Goal: Answer question/provide support

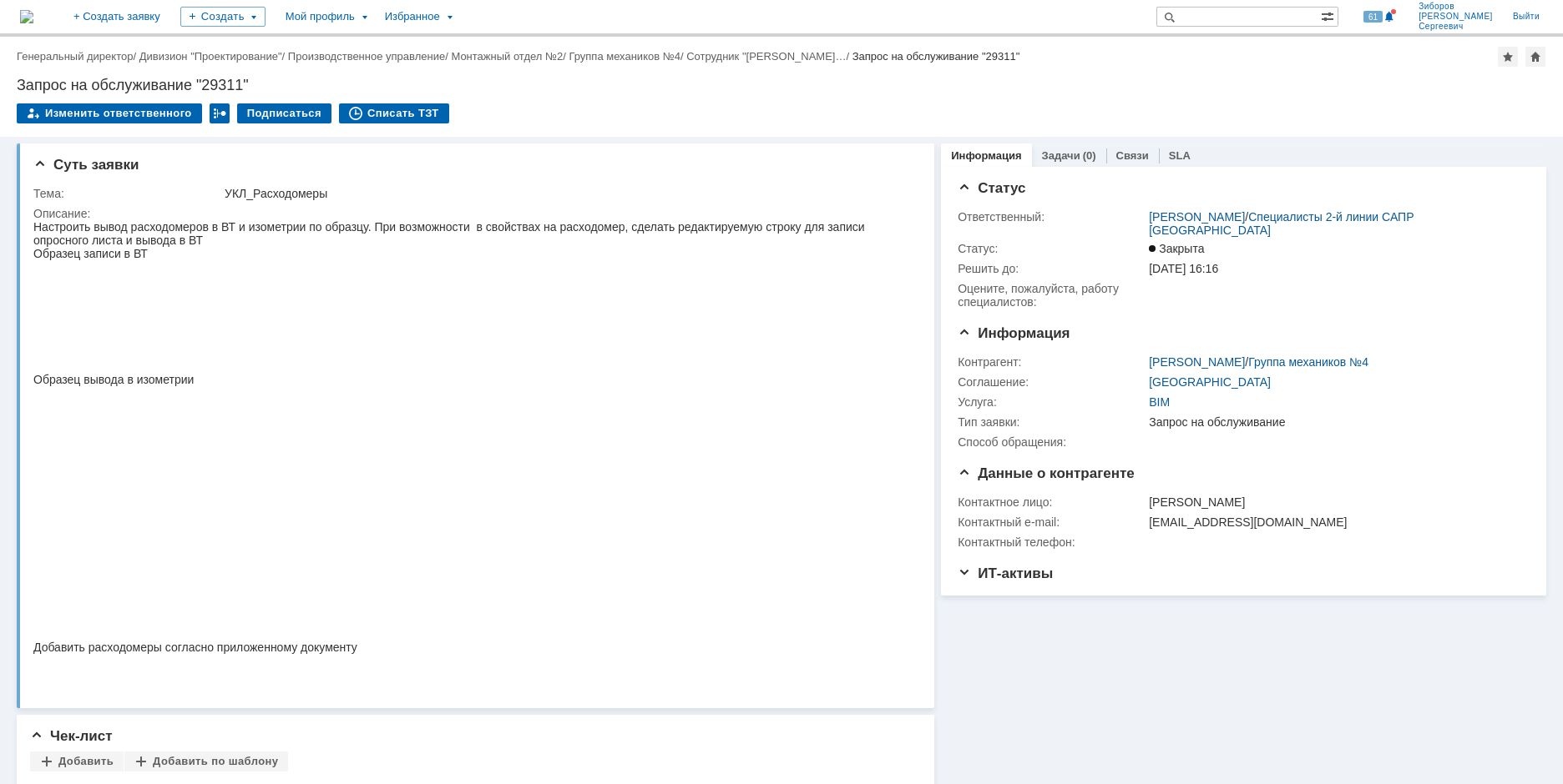
click at [33, 10] on img at bounding box center [27, 17] width 14 height 14
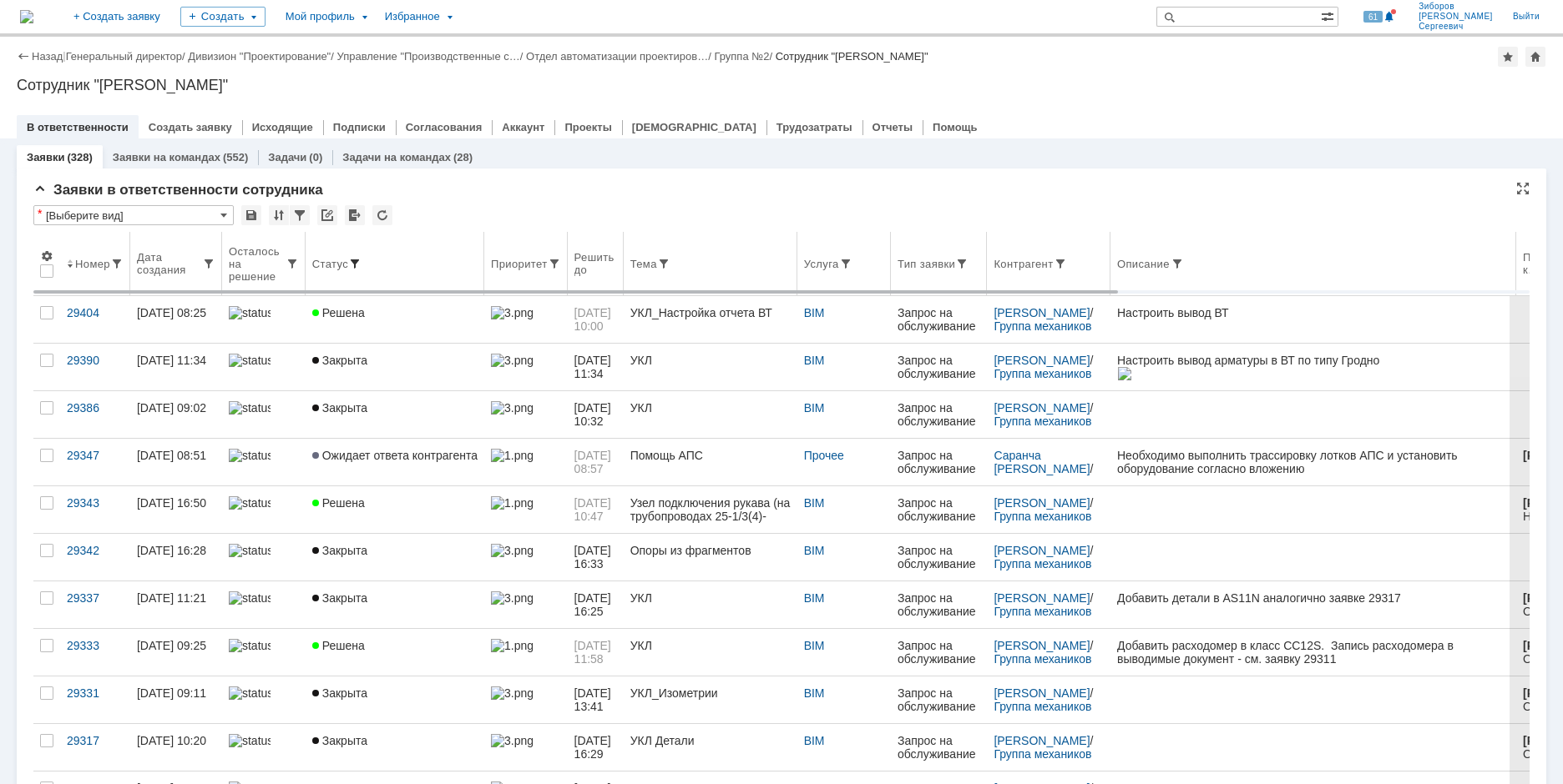
click at [353, 261] on span at bounding box center [355, 264] width 14 height 14
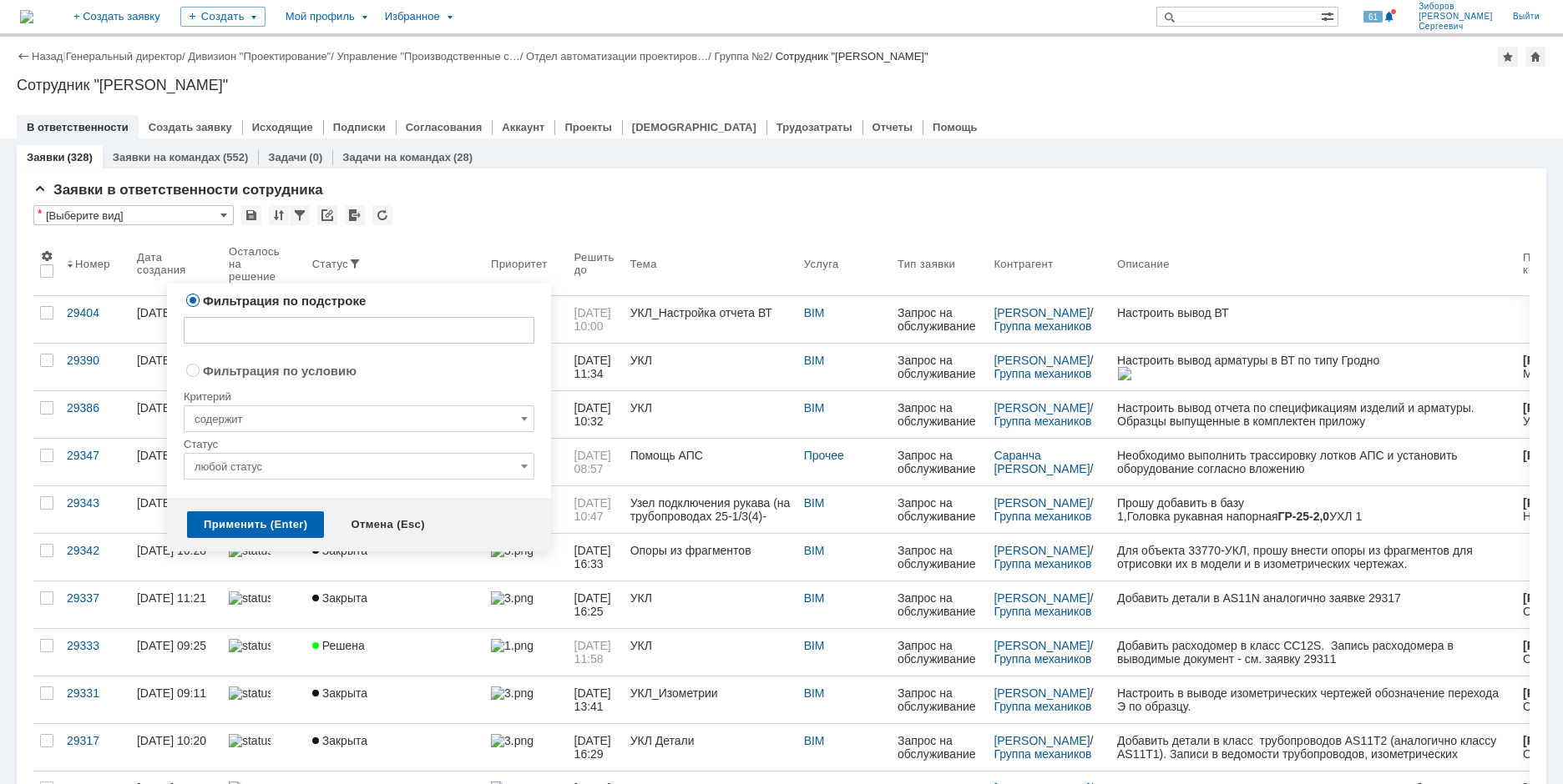
click at [380, 461] on input "любой статус" at bounding box center [359, 466] width 351 height 26
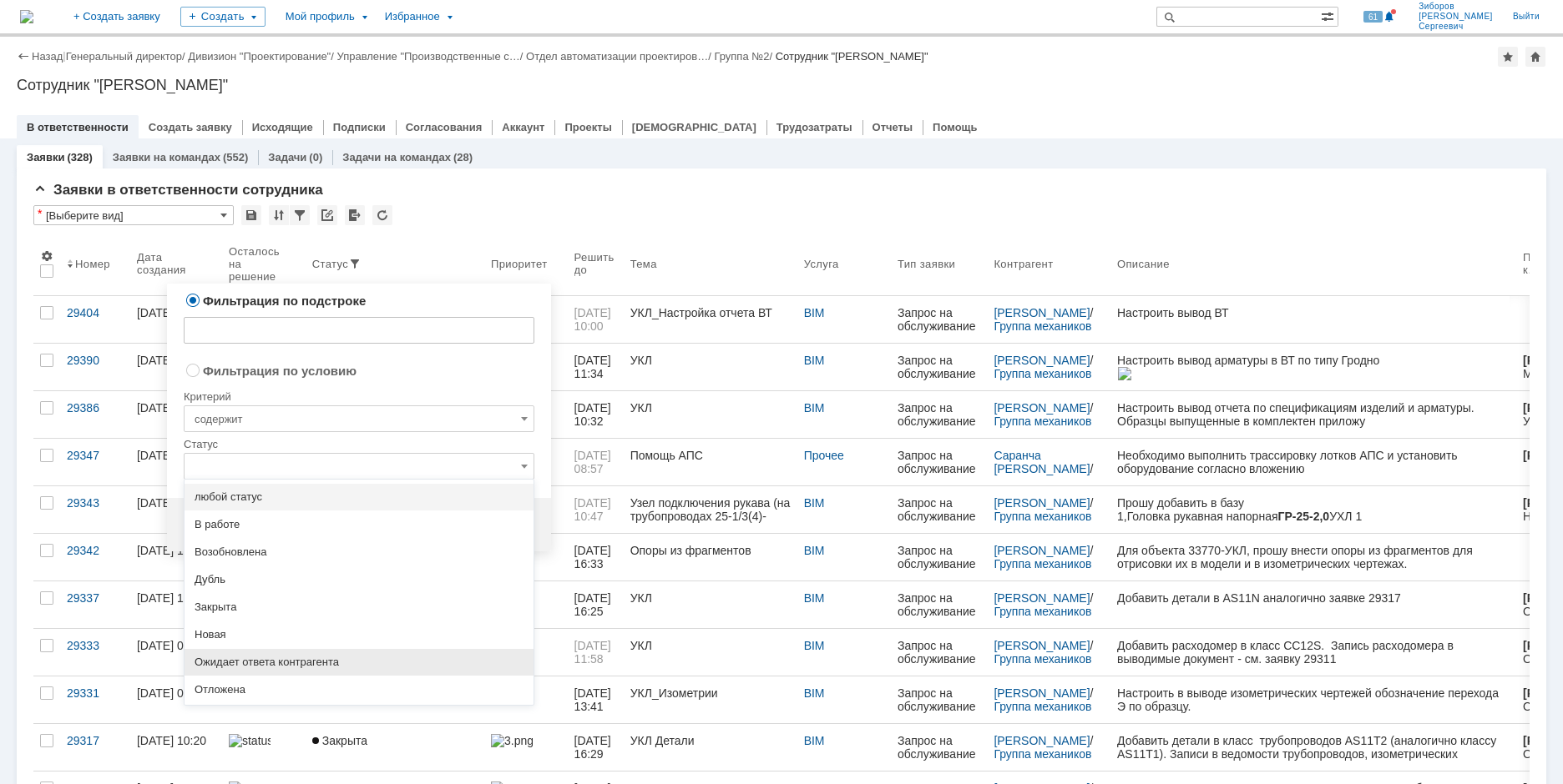
click at [305, 662] on span "Ожидает ответа контрагента" at bounding box center [359, 663] width 329 height 14
radio input "false"
radio input "true"
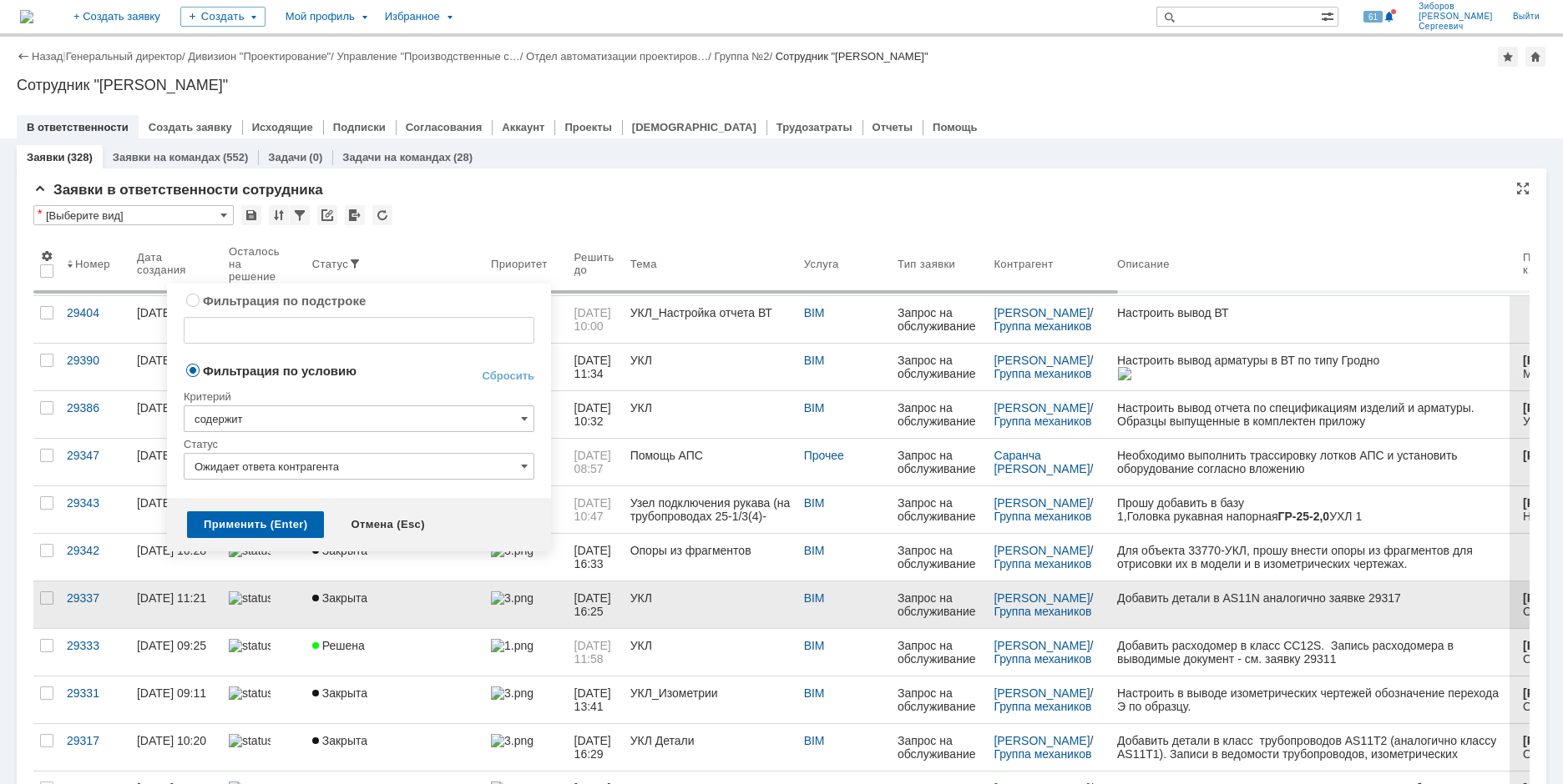
type input "Ожидает ответа контрагента"
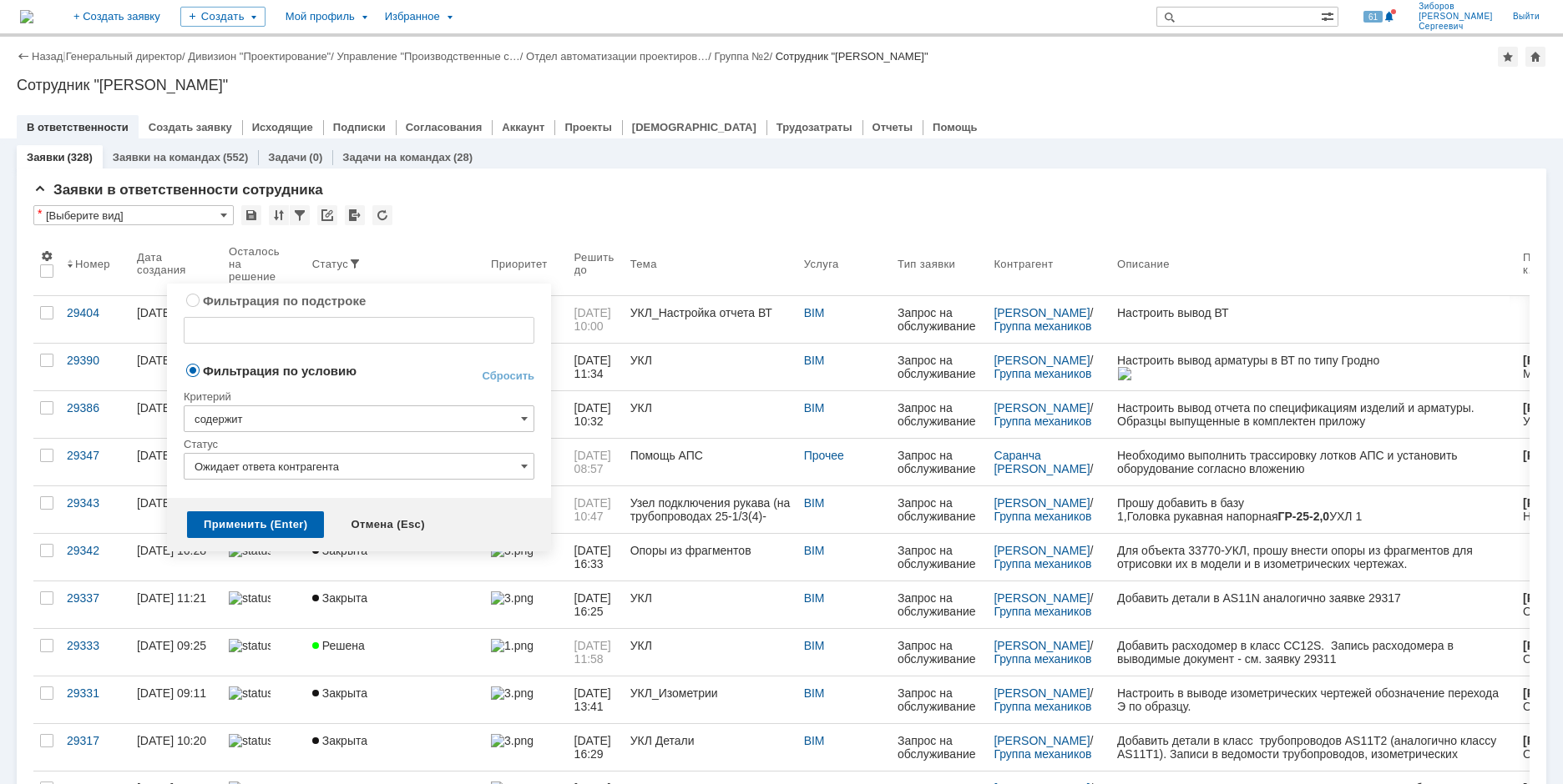
click at [228, 523] on div "Применить (Enter)" at bounding box center [255, 524] width 137 height 26
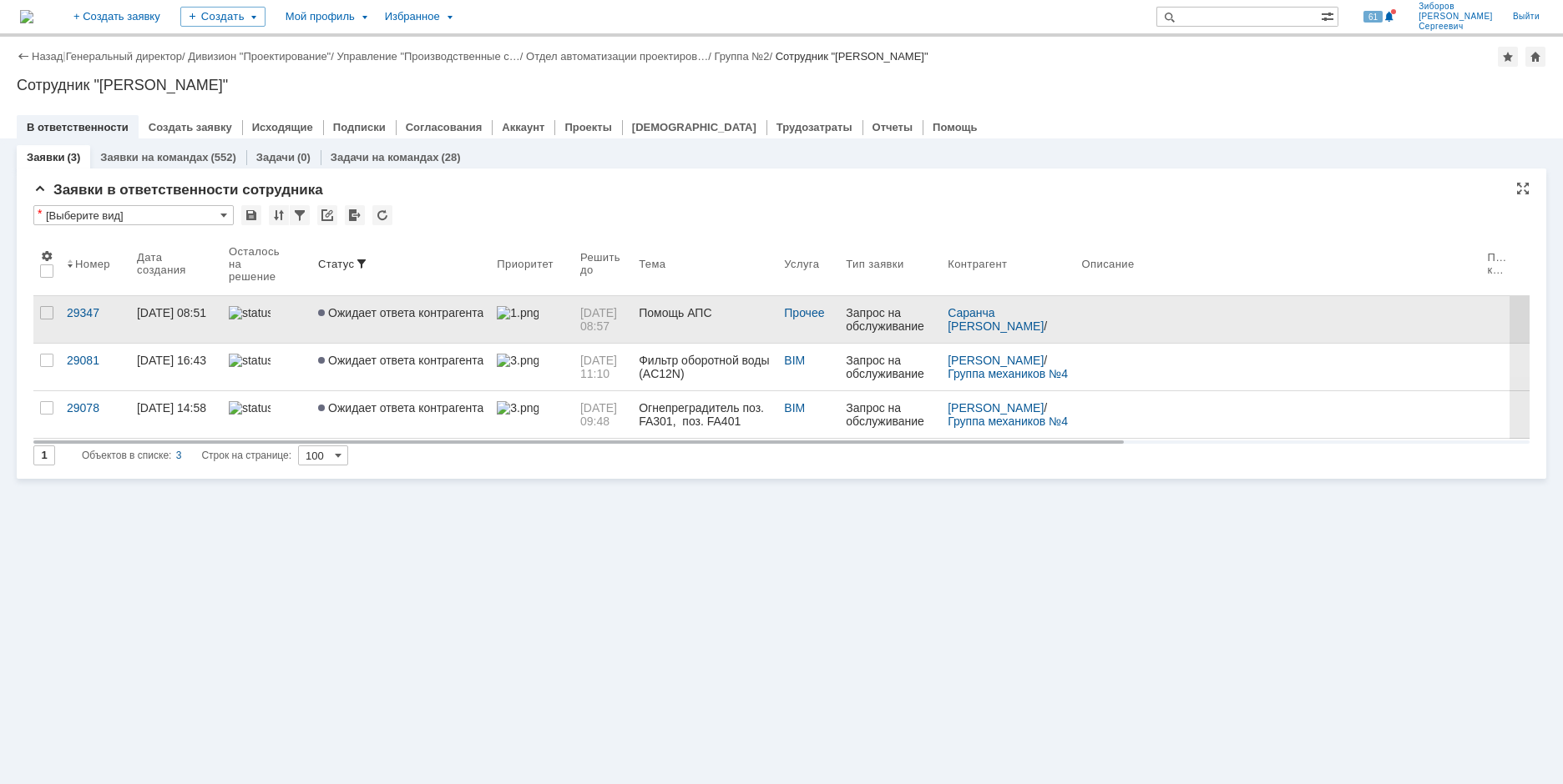
click at [365, 308] on span "Ожидает ответа контрагента" at bounding box center [401, 313] width 165 height 14
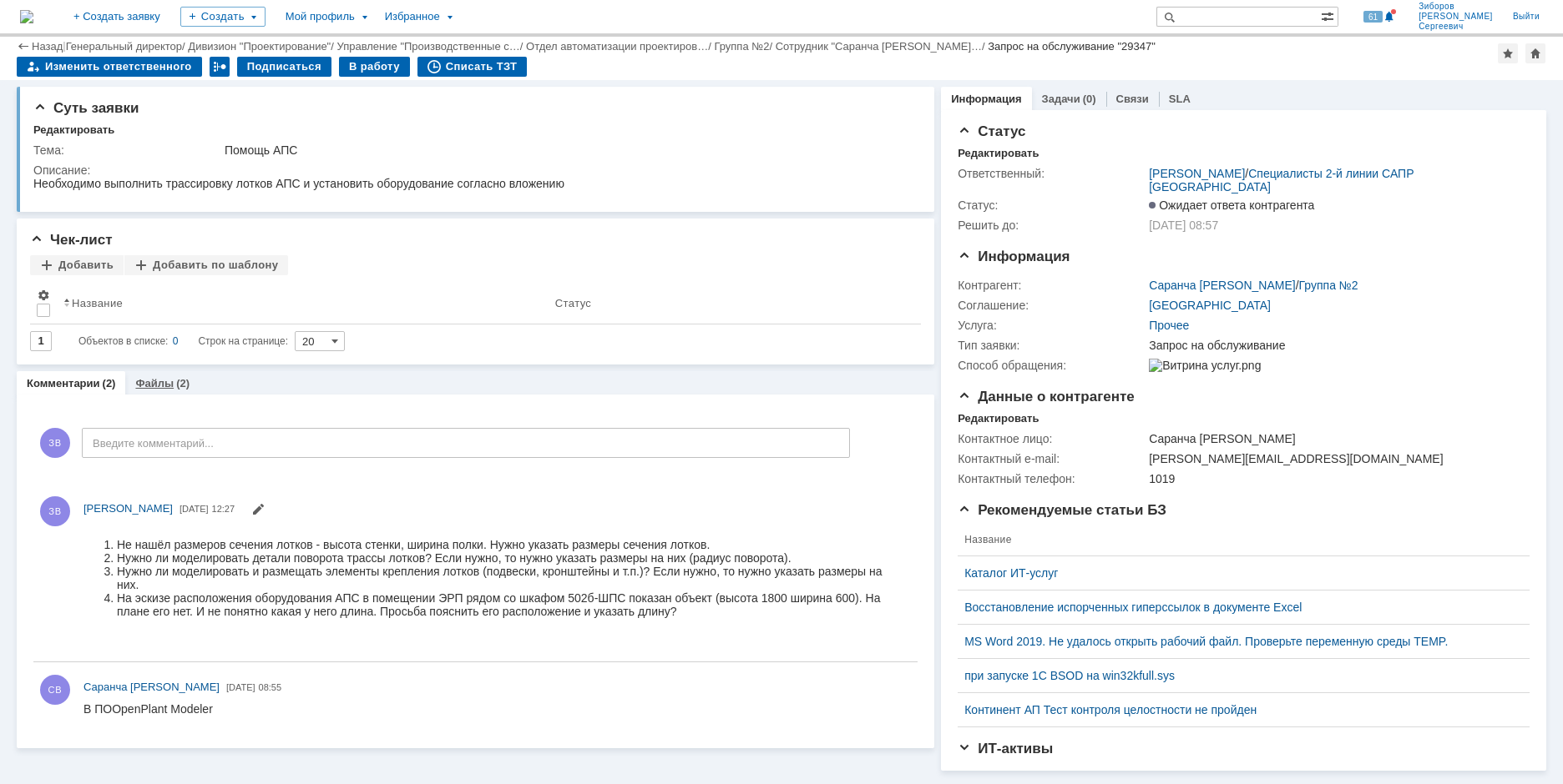
click at [167, 371] on div "Файлы (2)" at bounding box center [162, 383] width 74 height 24
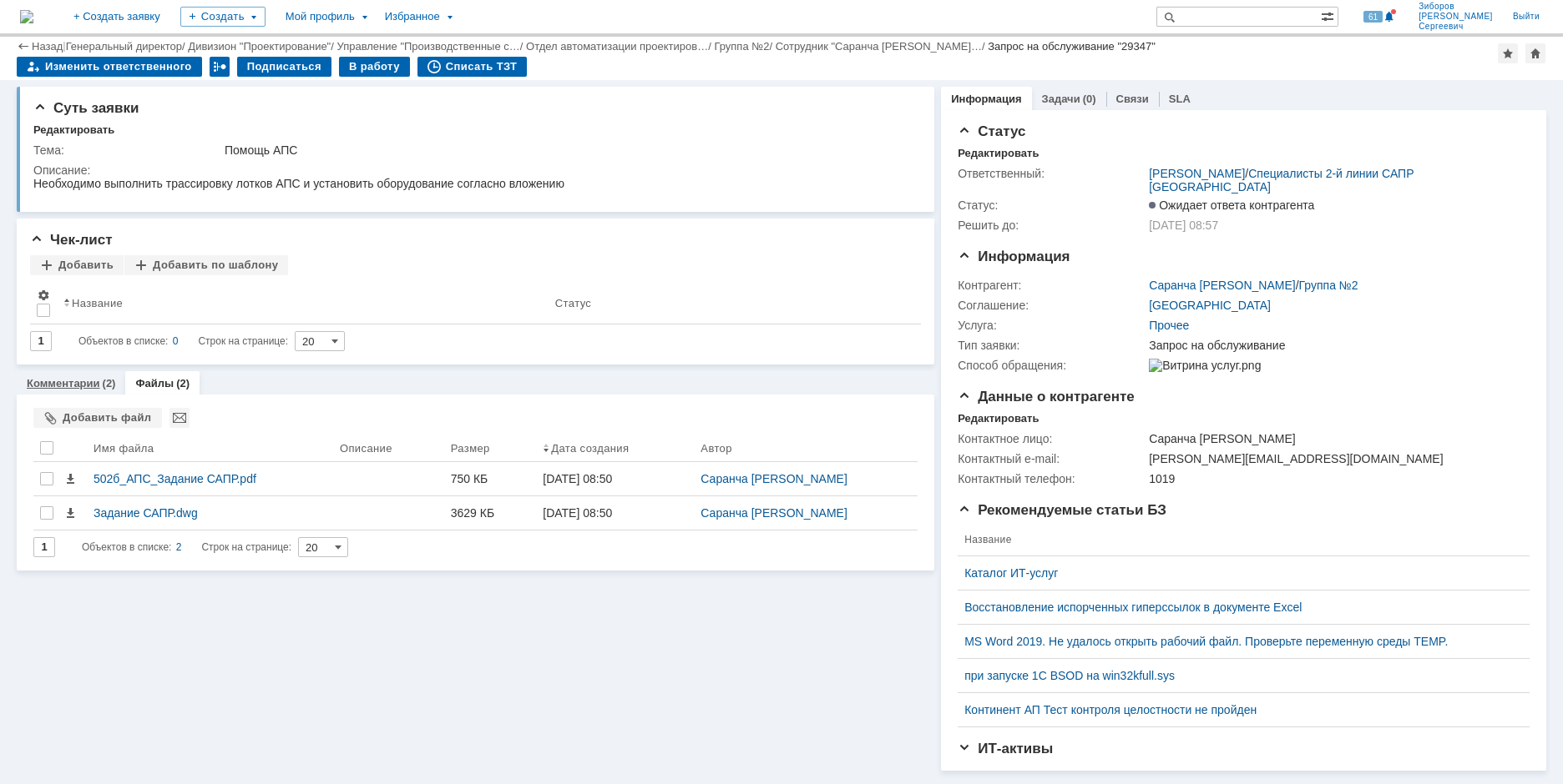
click at [73, 383] on link "Комментарии" at bounding box center [63, 383] width 73 height 13
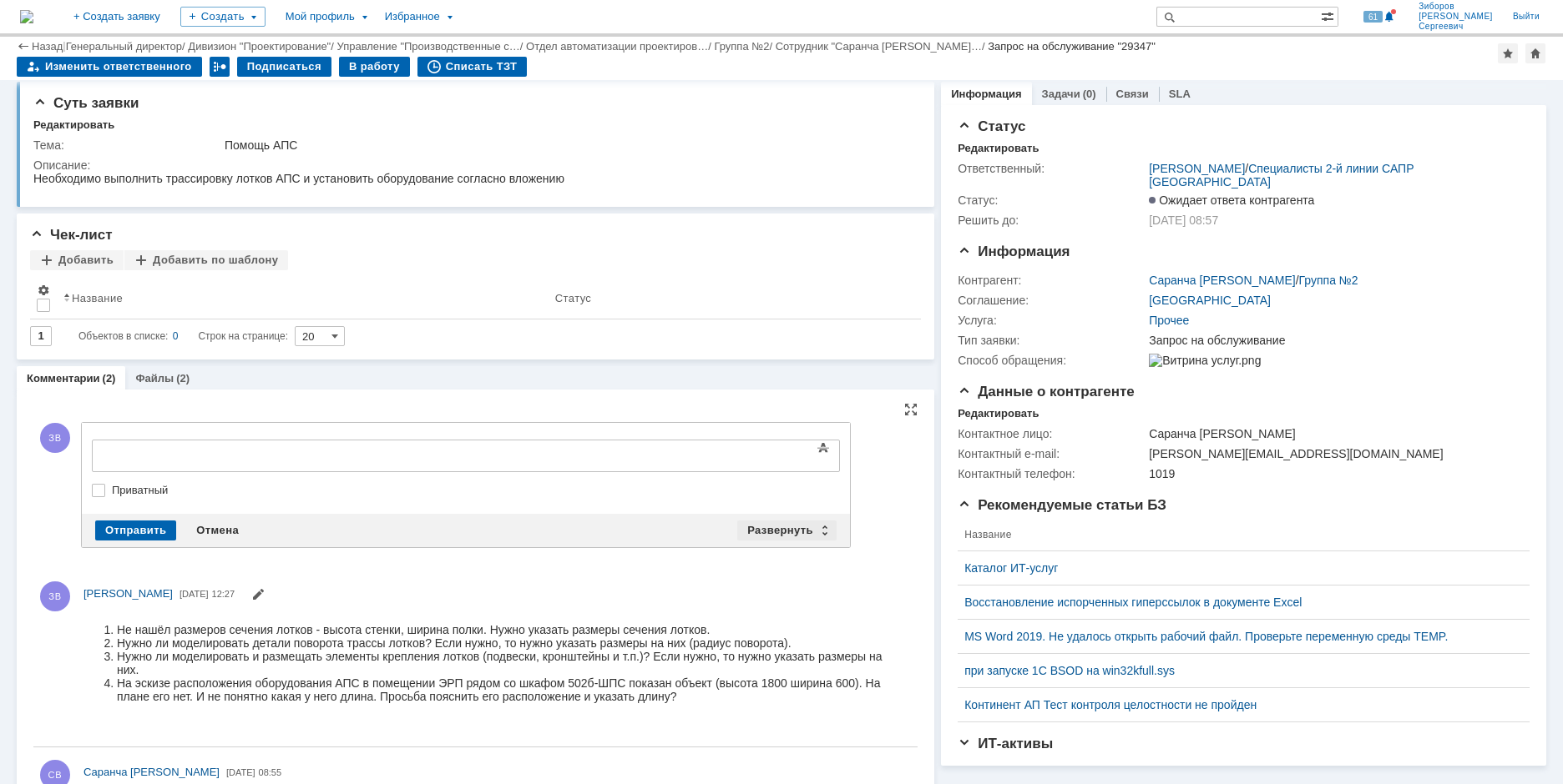
click at [780, 528] on div "Развернуть" at bounding box center [786, 530] width 100 height 21
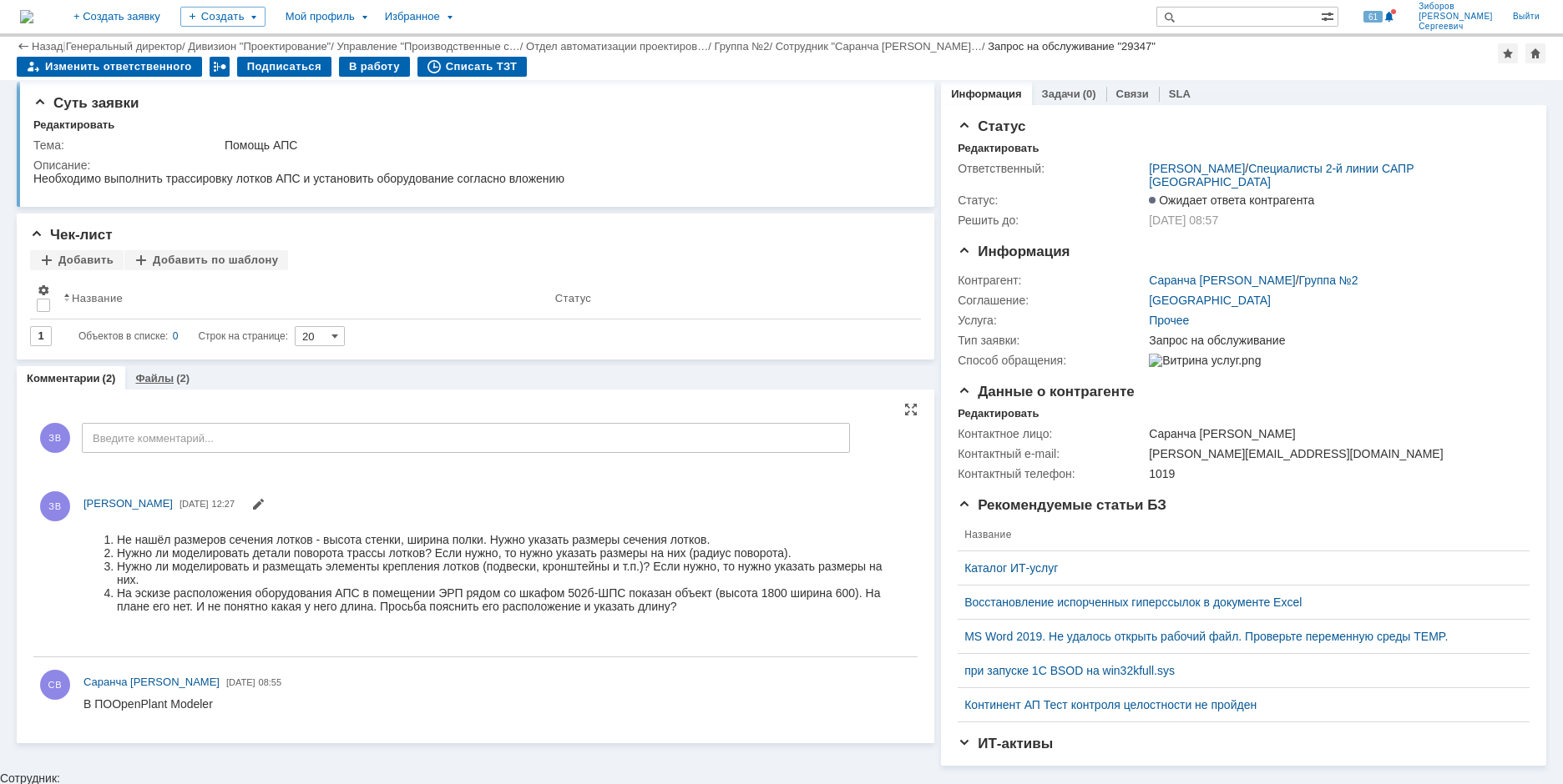
click at [152, 376] on link "Файлы" at bounding box center [153, 378] width 38 height 13
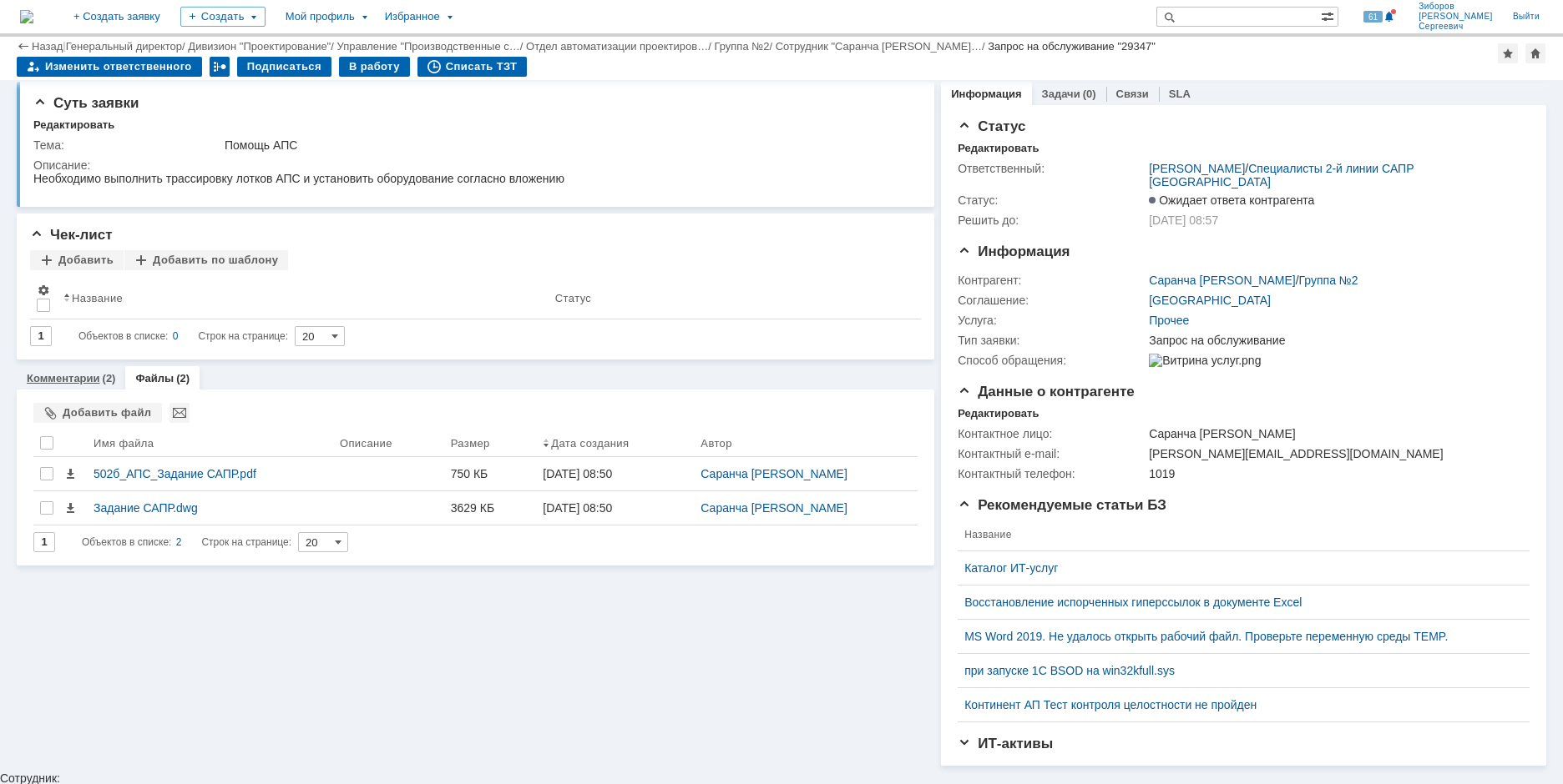
click at [73, 385] on link "Комментарии" at bounding box center [63, 378] width 73 height 13
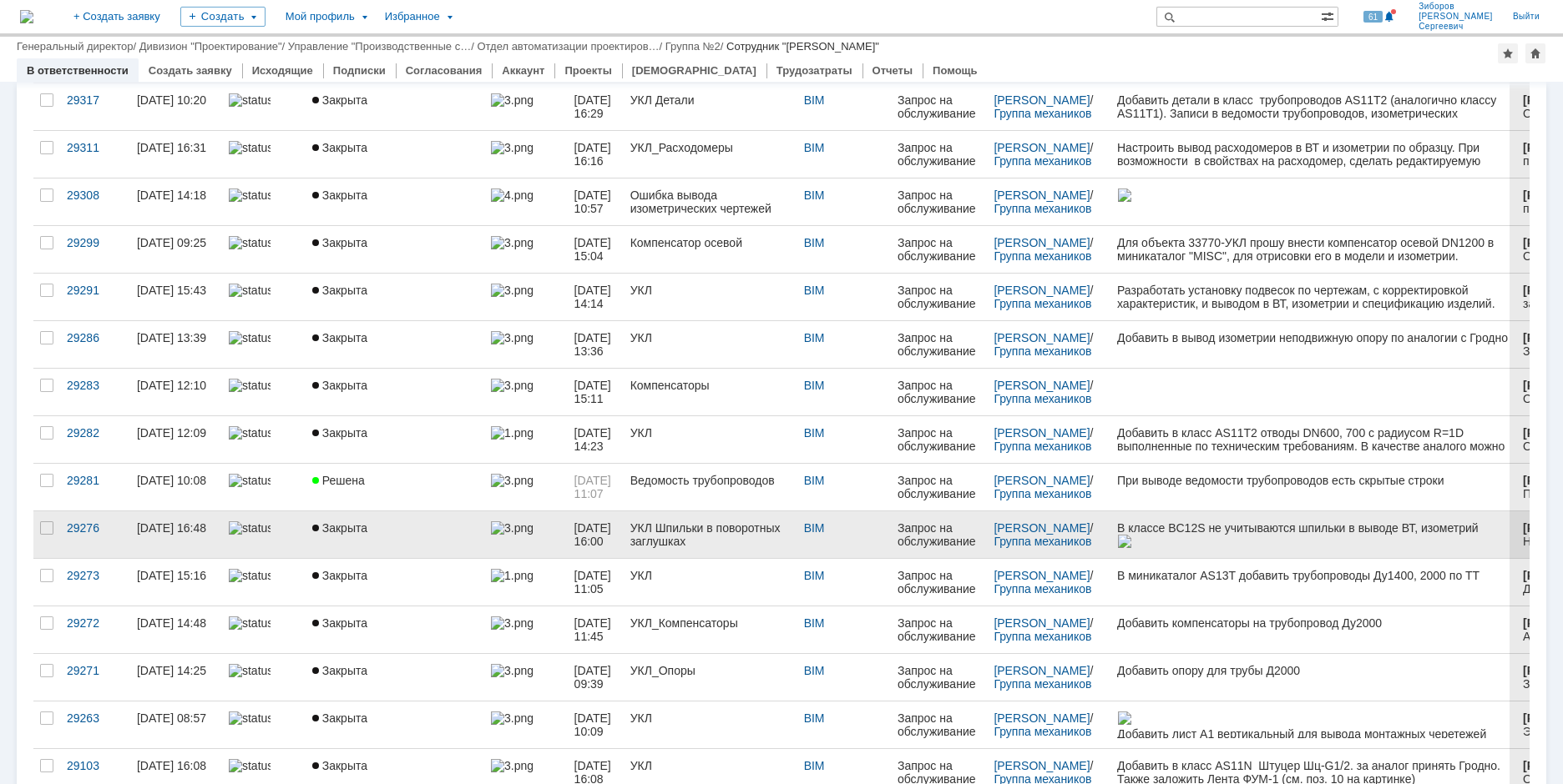
click at [743, 533] on div "УКЛ Шпильки в поворотных заглушках" at bounding box center [710, 534] width 160 height 26
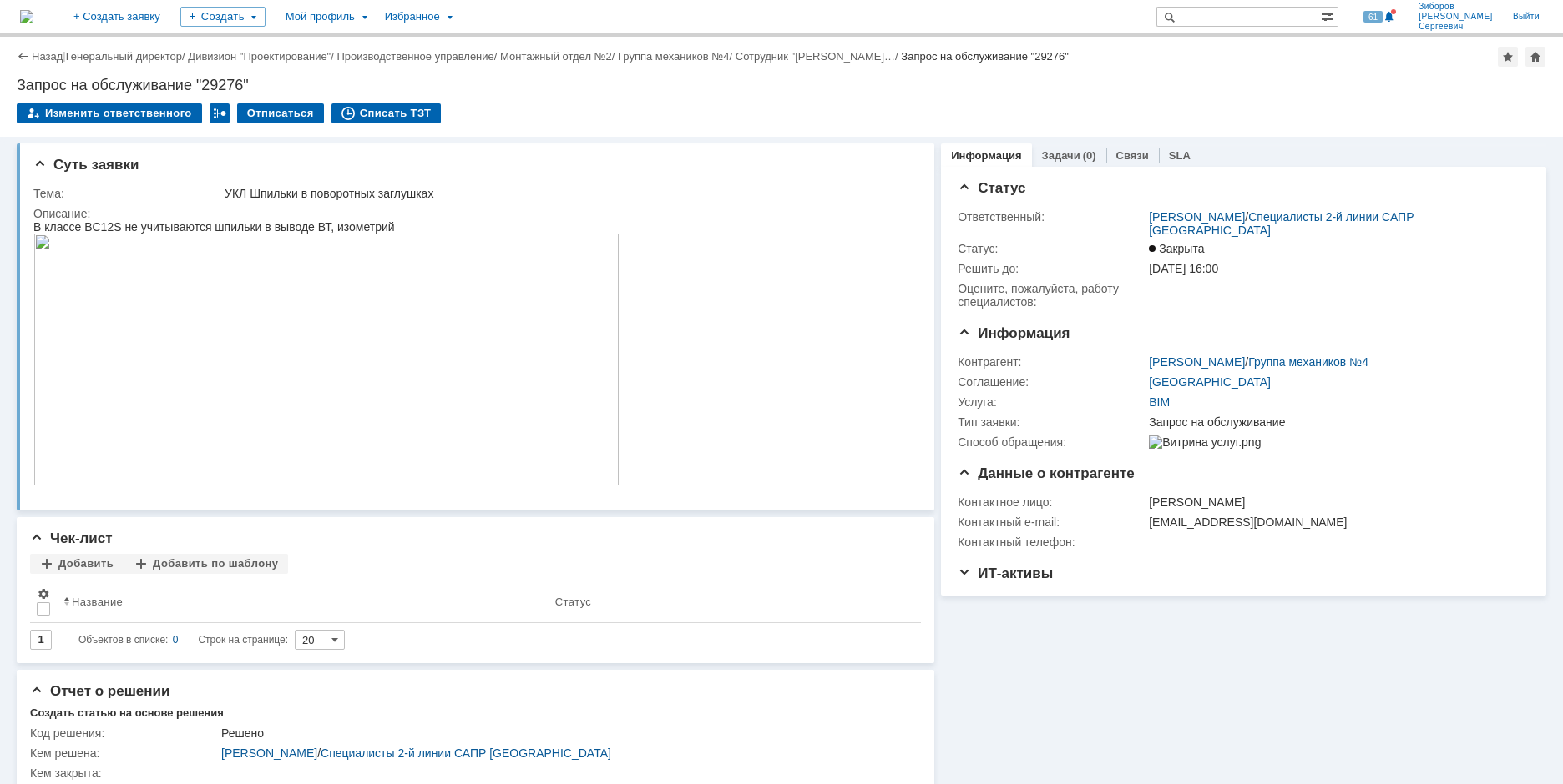
click at [411, 389] on img at bounding box center [326, 359] width 586 height 252
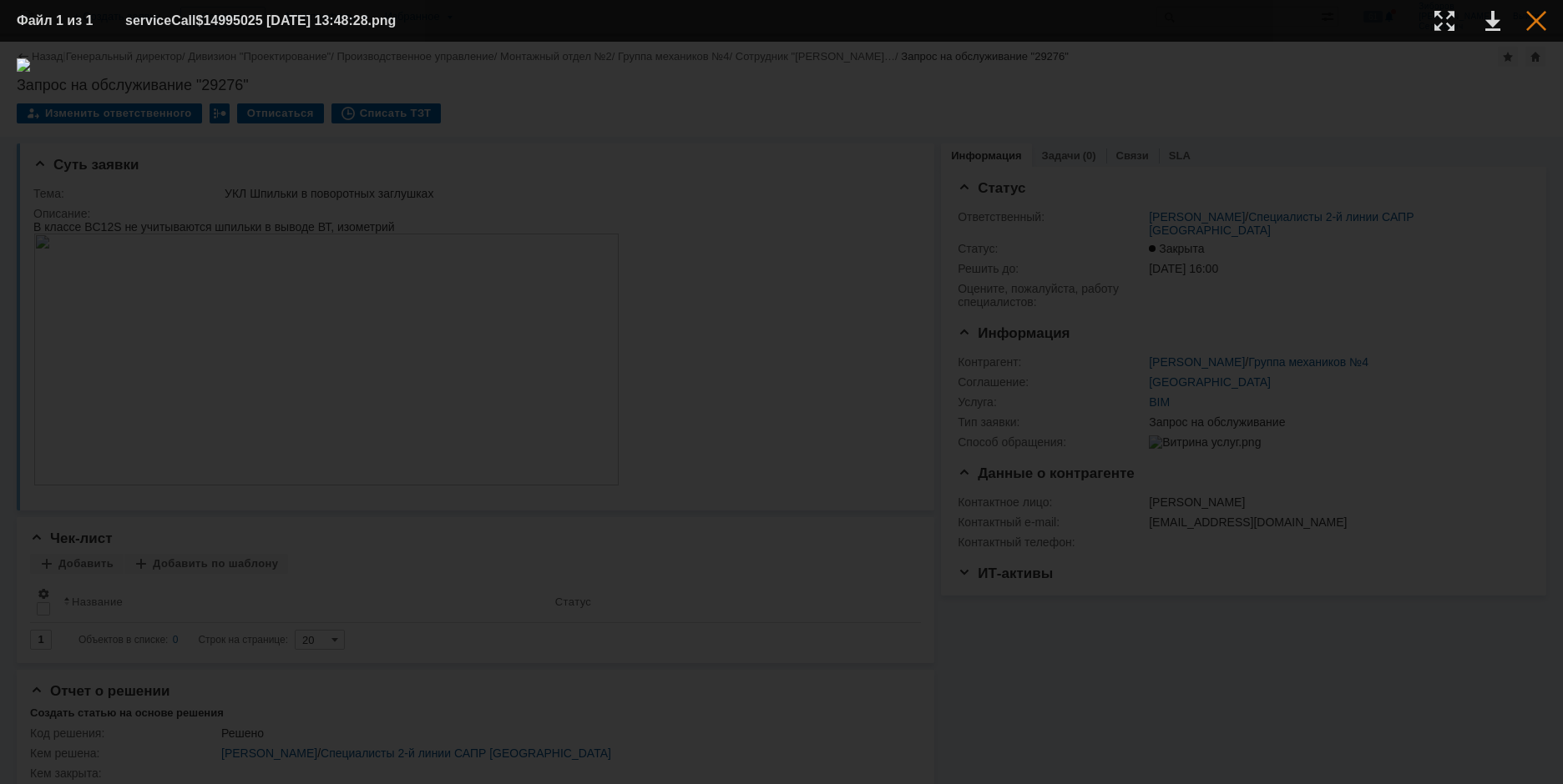
click at [1534, 26] on div at bounding box center [1536, 21] width 21 height 21
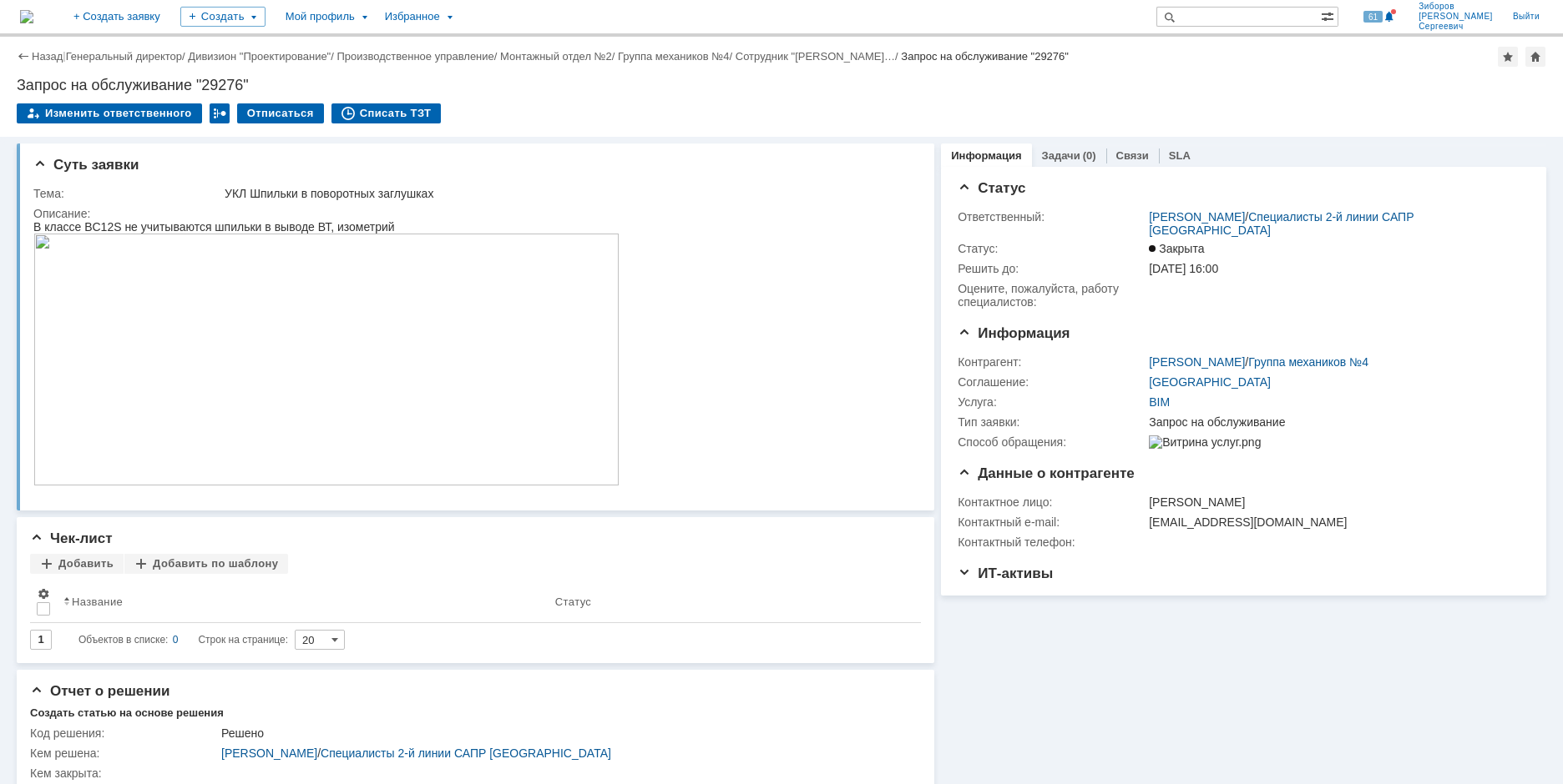
click at [33, 10] on img at bounding box center [27, 17] width 14 height 14
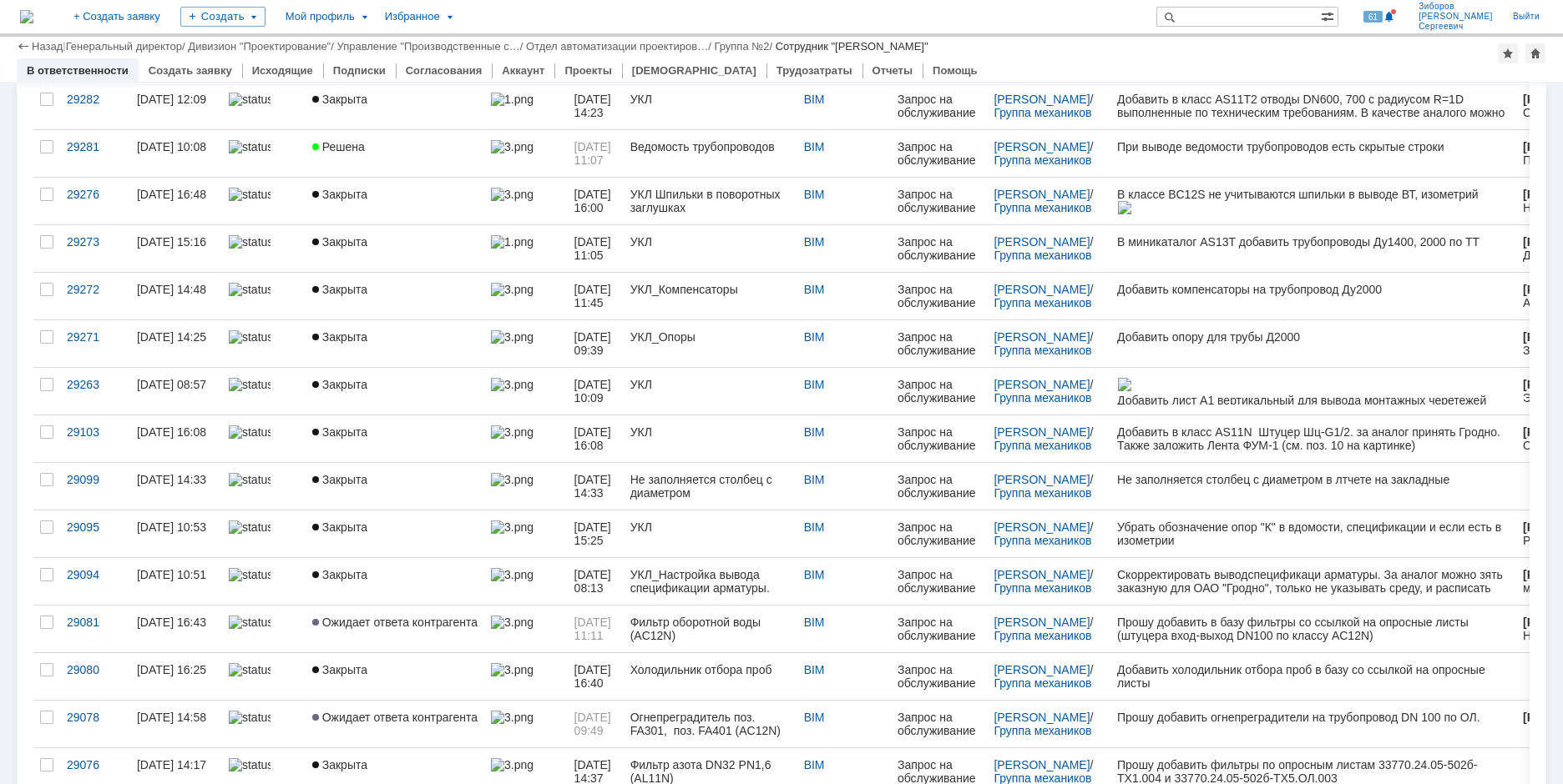
scroll to position [1085, 0]
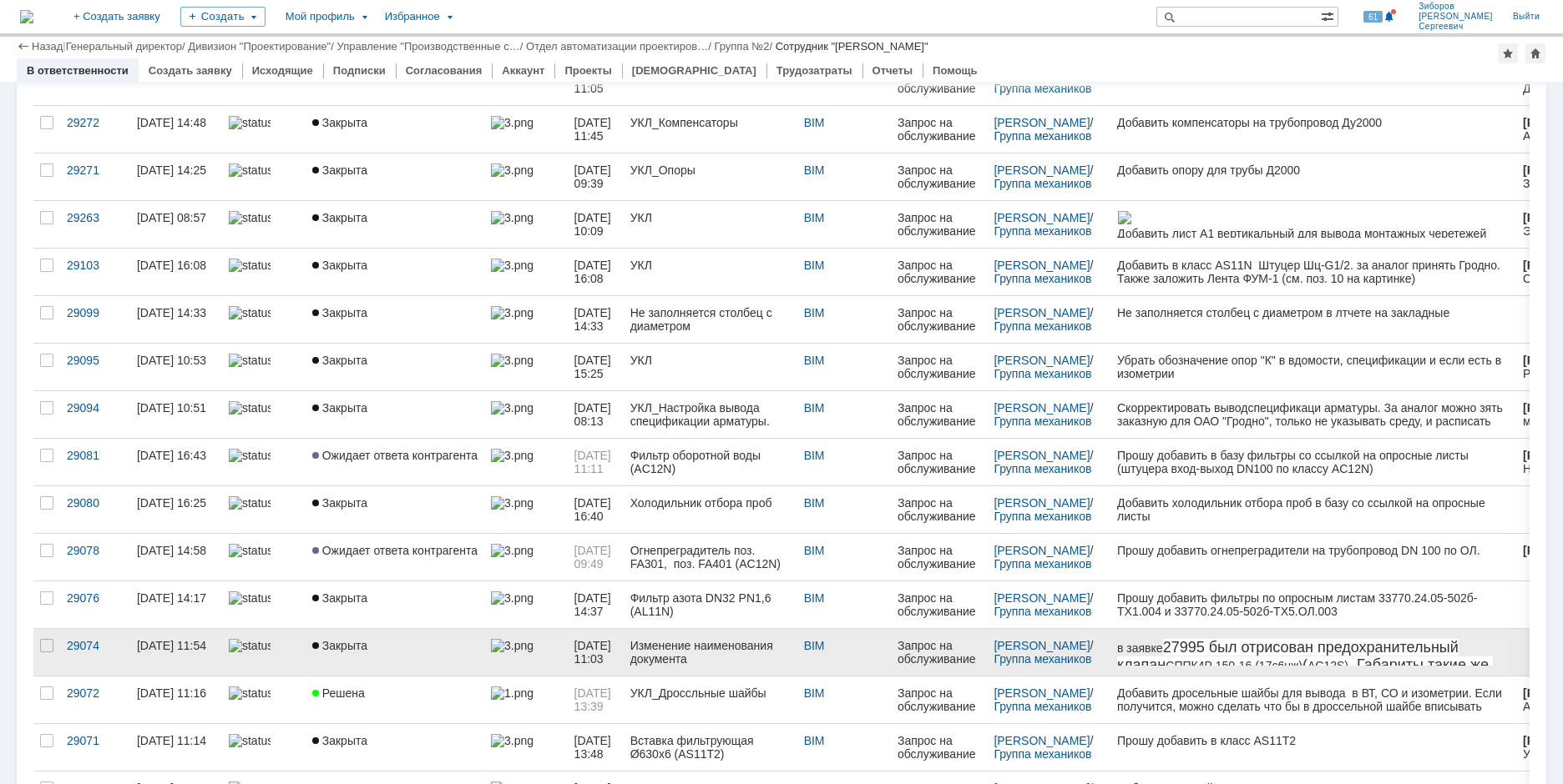
click at [697, 650] on div "Изменение наименования документа" at bounding box center [710, 652] width 160 height 26
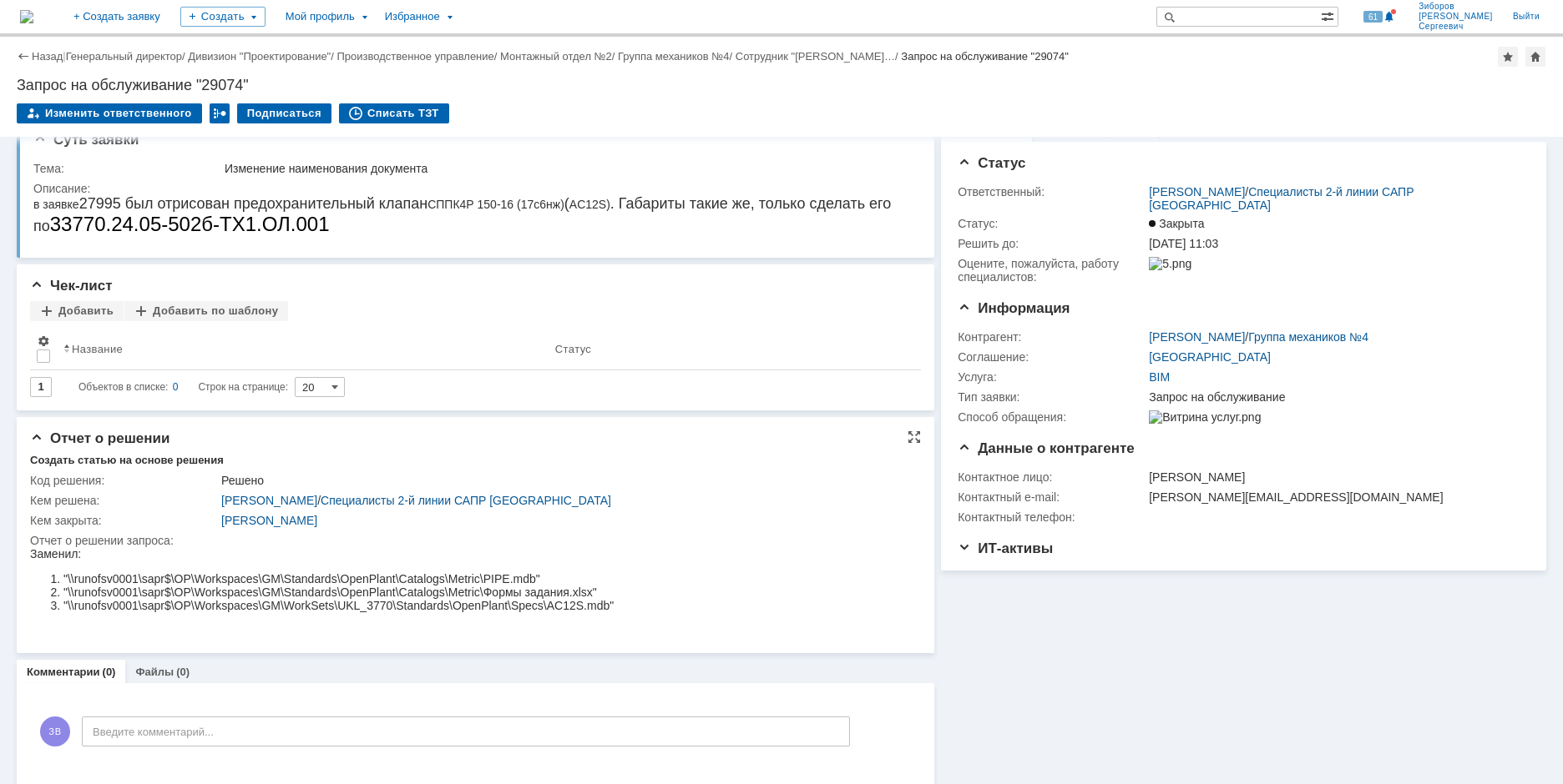
scroll to position [35, 0]
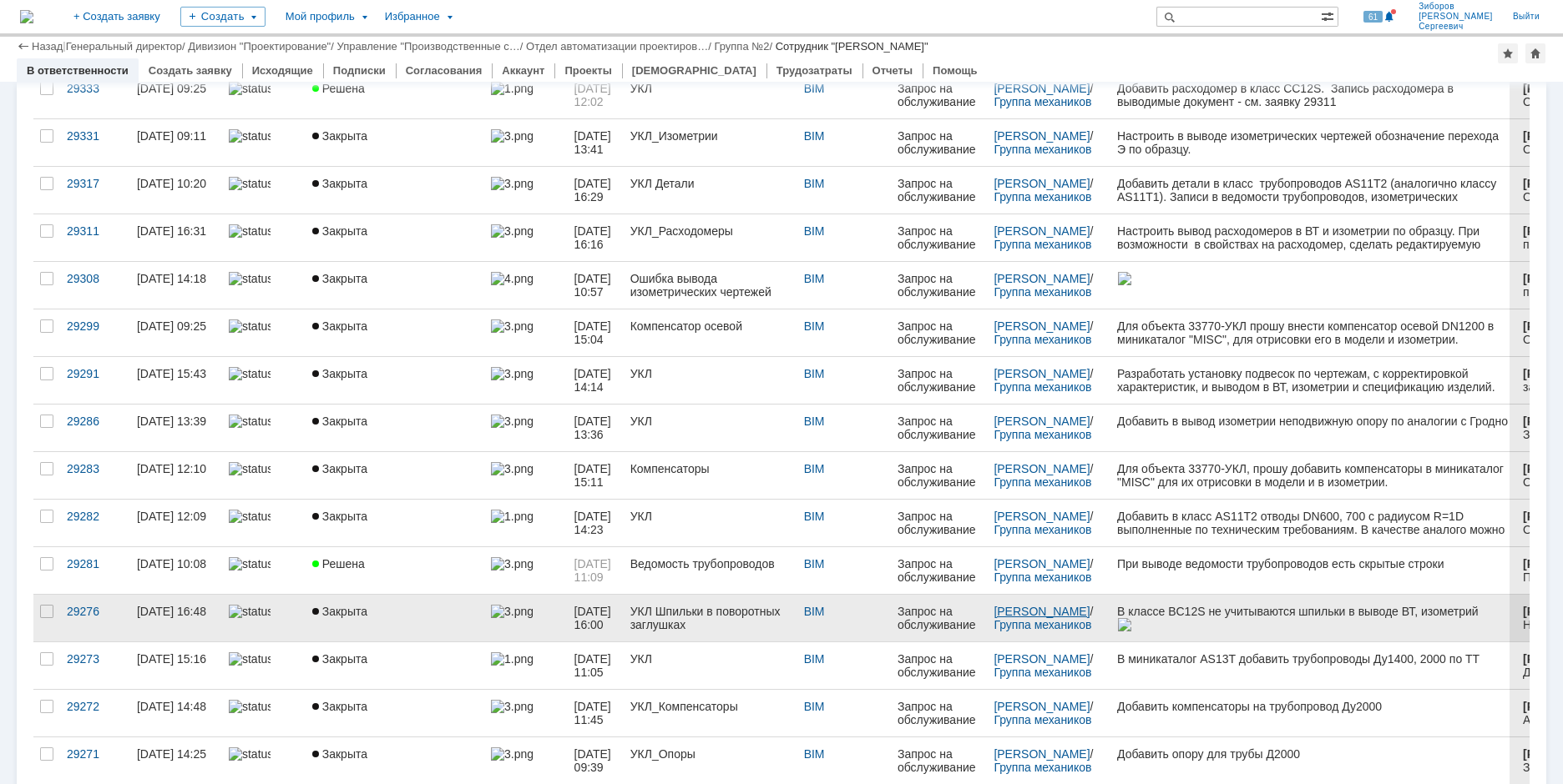
click at [1034, 613] on link "[PERSON_NAME]" at bounding box center [1041, 611] width 96 height 14
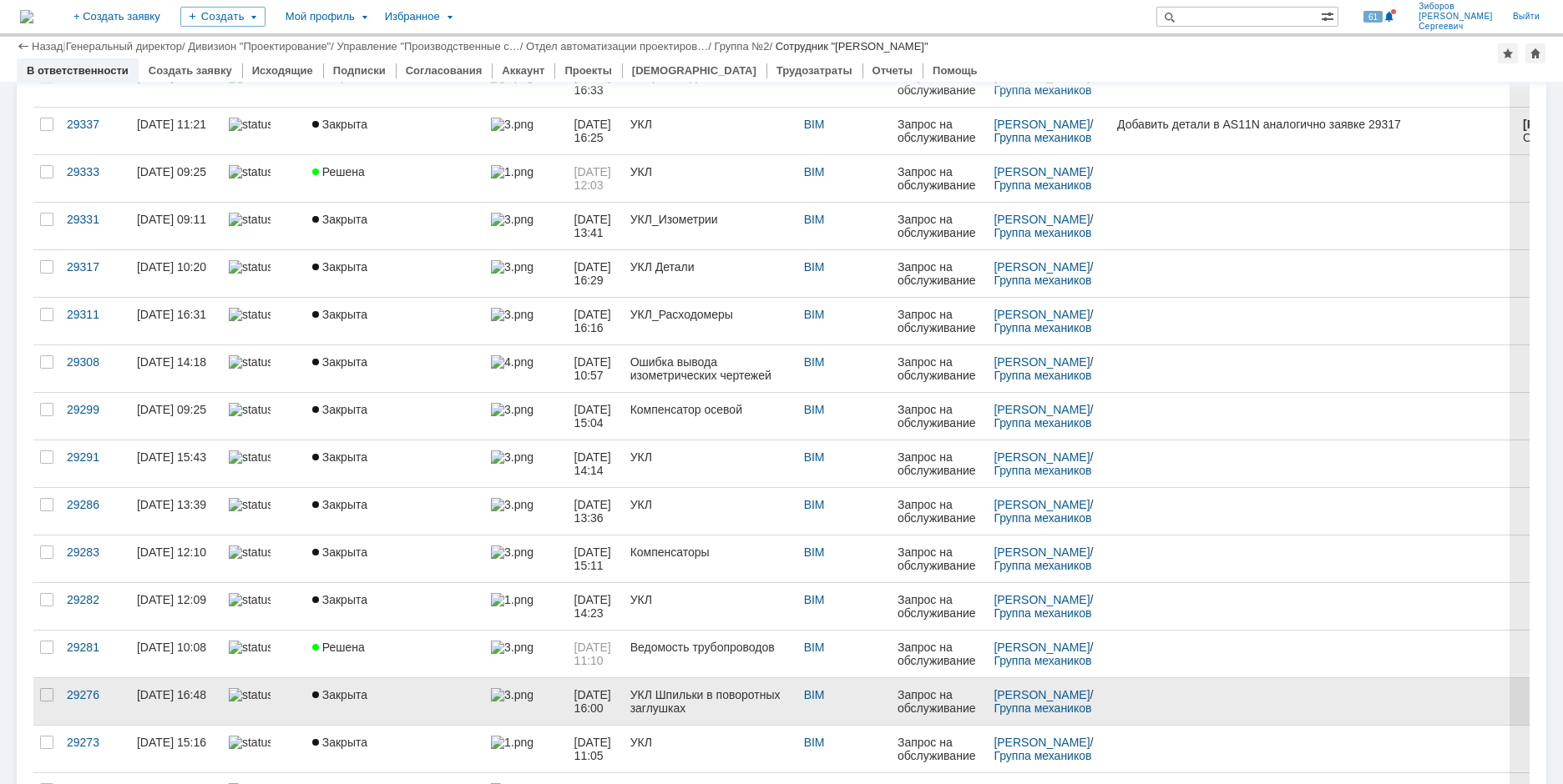
click at [674, 700] on div "УКЛ Шпильки в поворотных заглушках" at bounding box center [710, 701] width 160 height 26
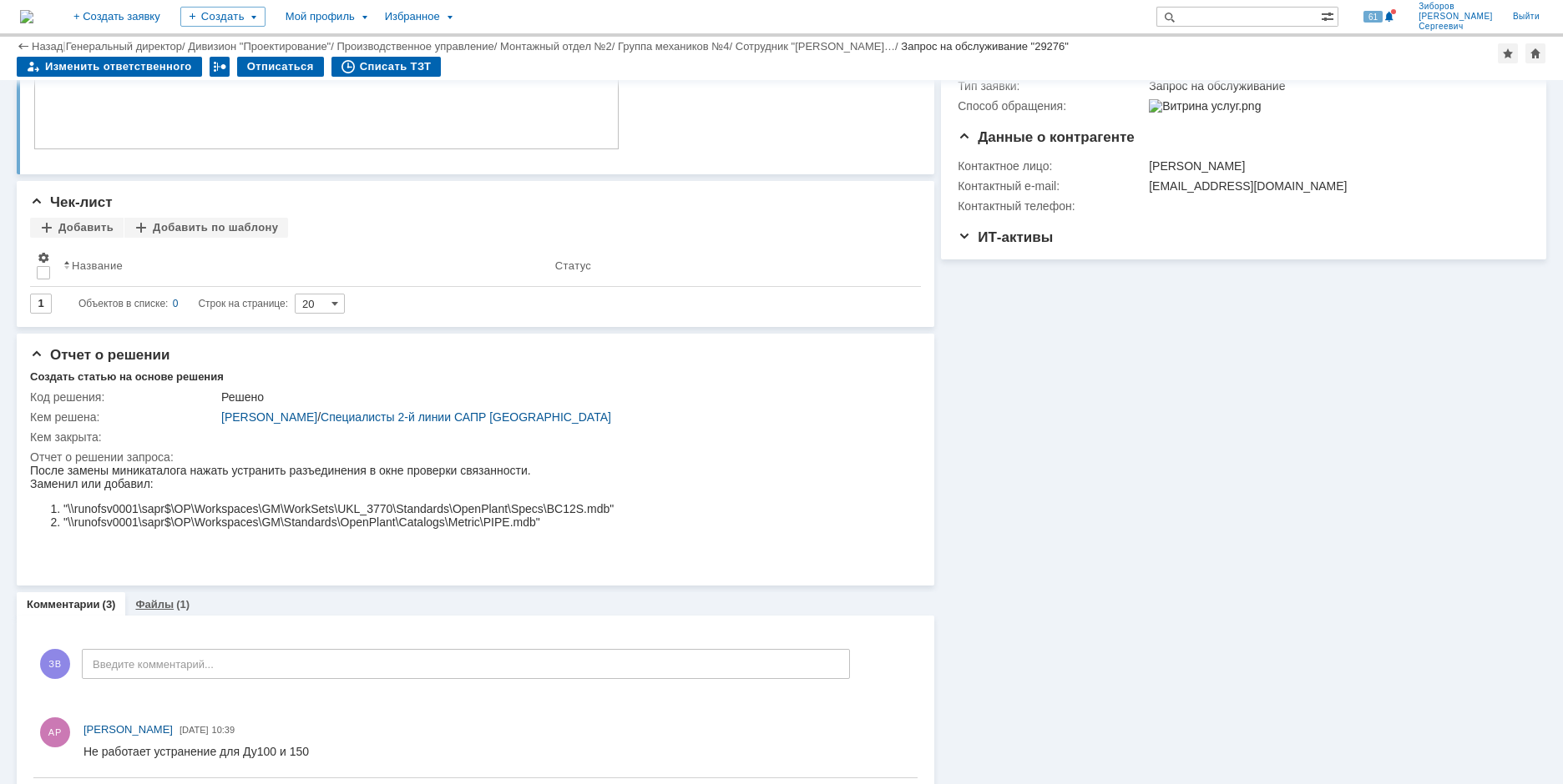
click at [163, 610] on link "Файлы" at bounding box center [153, 604] width 38 height 13
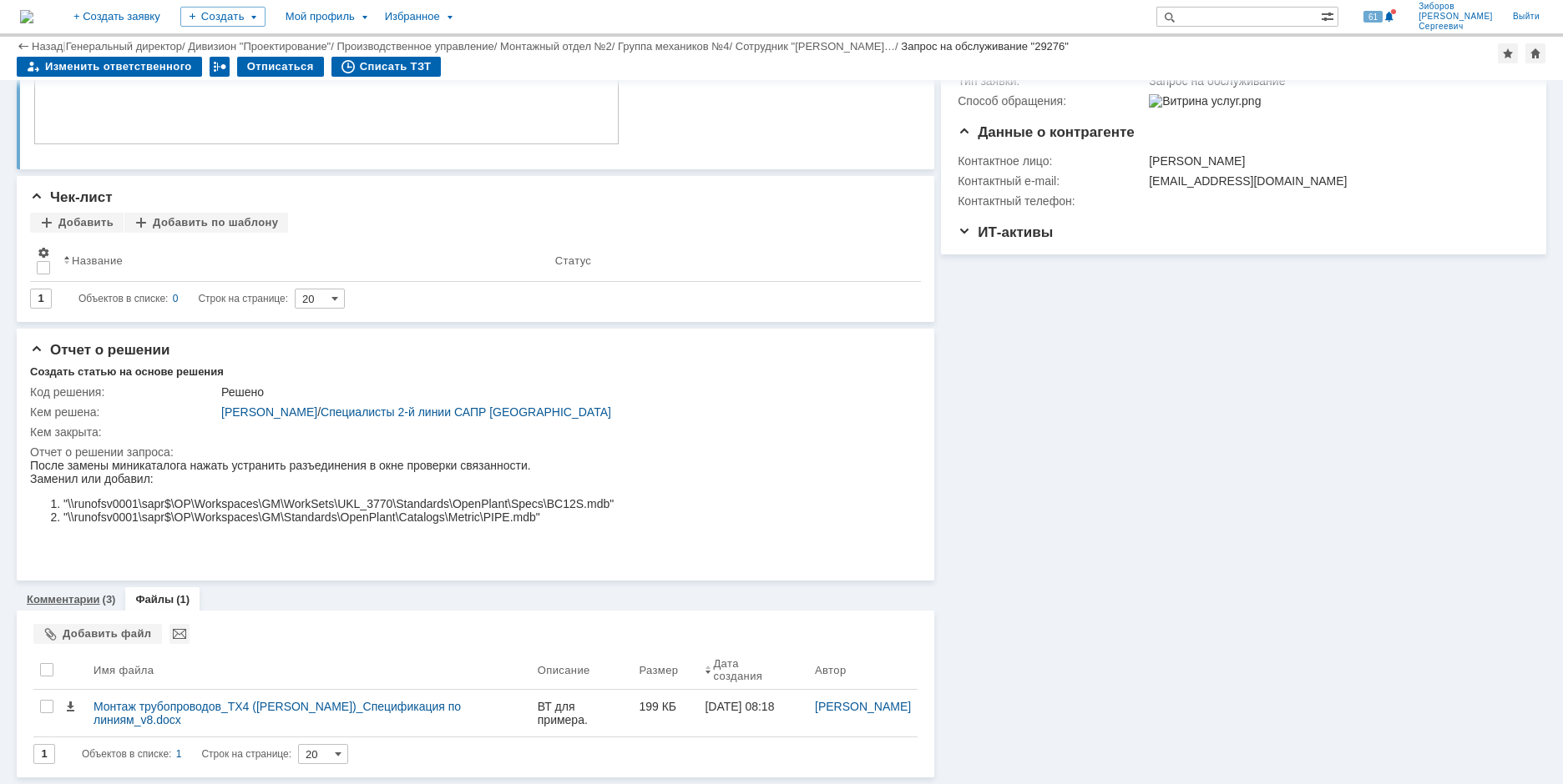
click at [80, 599] on link "Комментарии" at bounding box center [63, 599] width 73 height 13
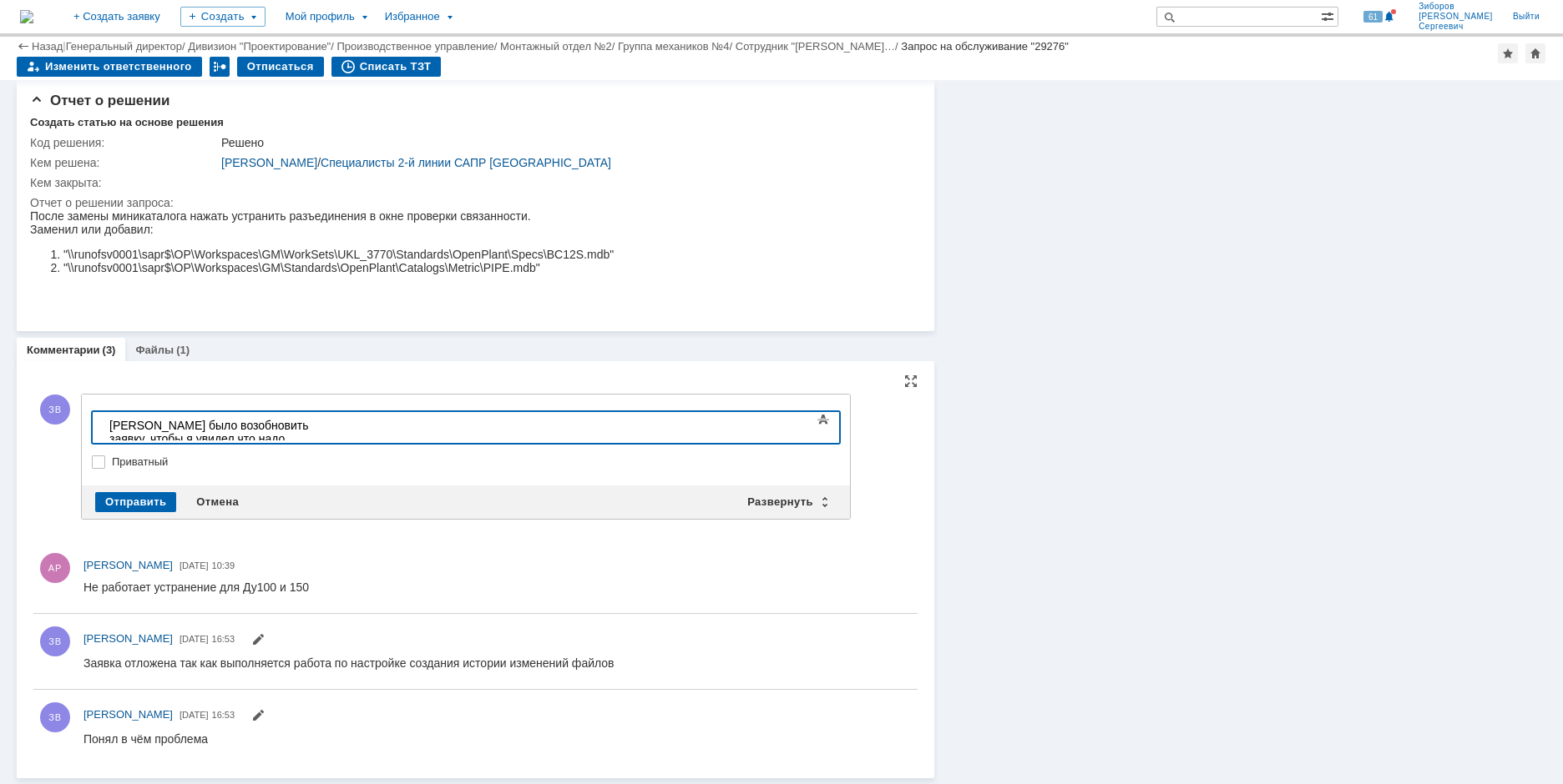
click at [347, 424] on div "Надо было возобновить заявку, чтобы я увидел что надо продолжить работу. Чисто …" at bounding box center [228, 445] width 237 height 54
click at [347, 422] on div "Надо было возобновить заявку, чтобы я увидел, что надо продолжить работу. Чисто…" at bounding box center [228, 445] width 237 height 54
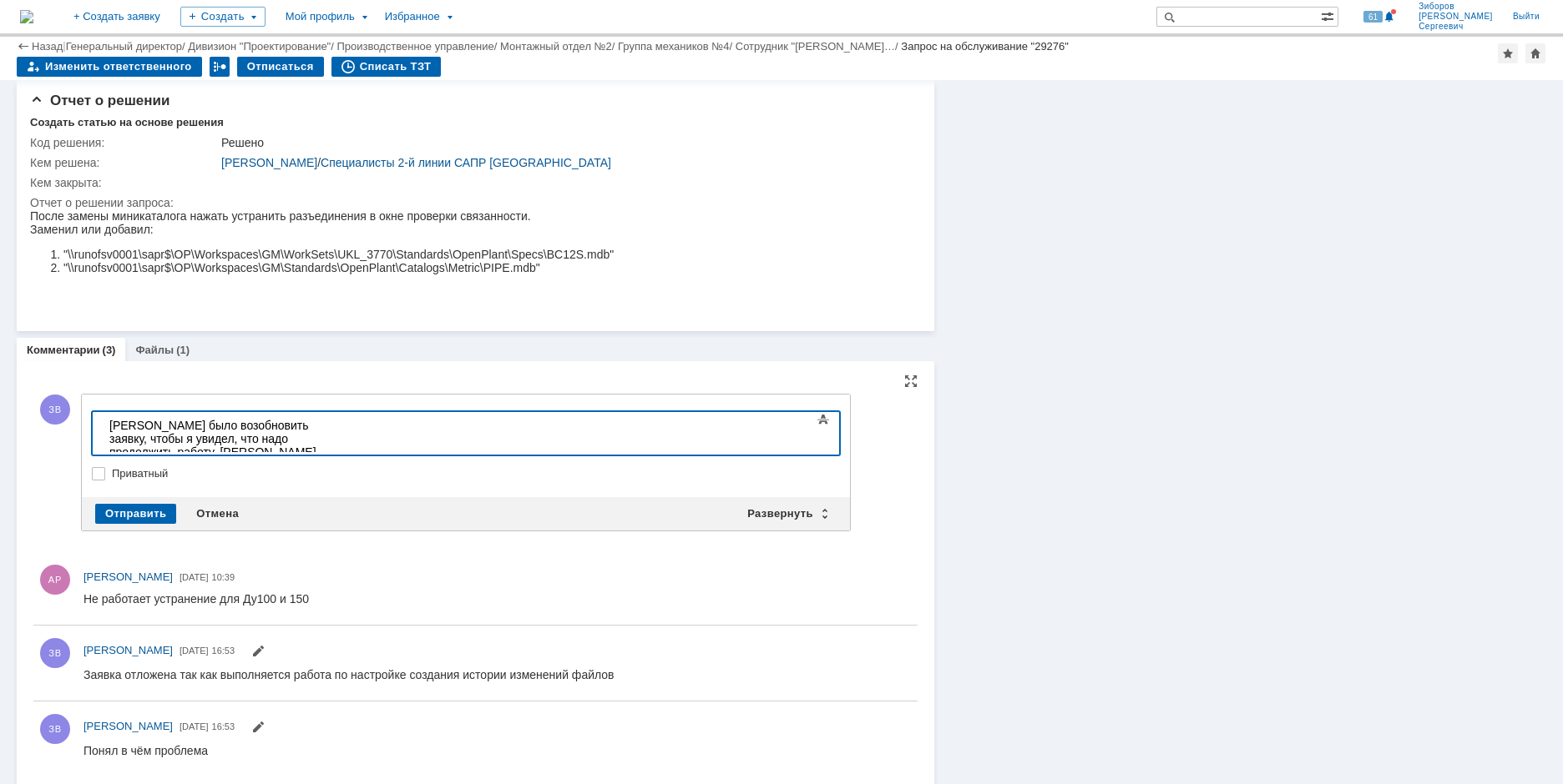
click at [347, 437] on div "Надо было возобновить заявку, чтобы я увидел, что надо продолжить работу. Чисто…" at bounding box center [228, 466] width 237 height 94
click at [347, 436] on div "Надо было возобновить заявку, чтобы я увидел, что надо продолжить работу. Чисто…" at bounding box center [228, 466] width 237 height 94
click at [347, 433] on div "Надо было возобновить заявку, чтобы я увидел, что надо продолжить работу. Чисто…" at bounding box center [228, 466] width 237 height 94
click at [347, 422] on div "Надо было возобновить заявку, чтобы я увидел, что надо продолжить работу. Чисто…" at bounding box center [228, 466] width 237 height 94
click at [347, 438] on div "Надо было возобновить заявку, чтобы я увидел, что надо продолжить работу. Чисто…" at bounding box center [228, 466] width 237 height 94
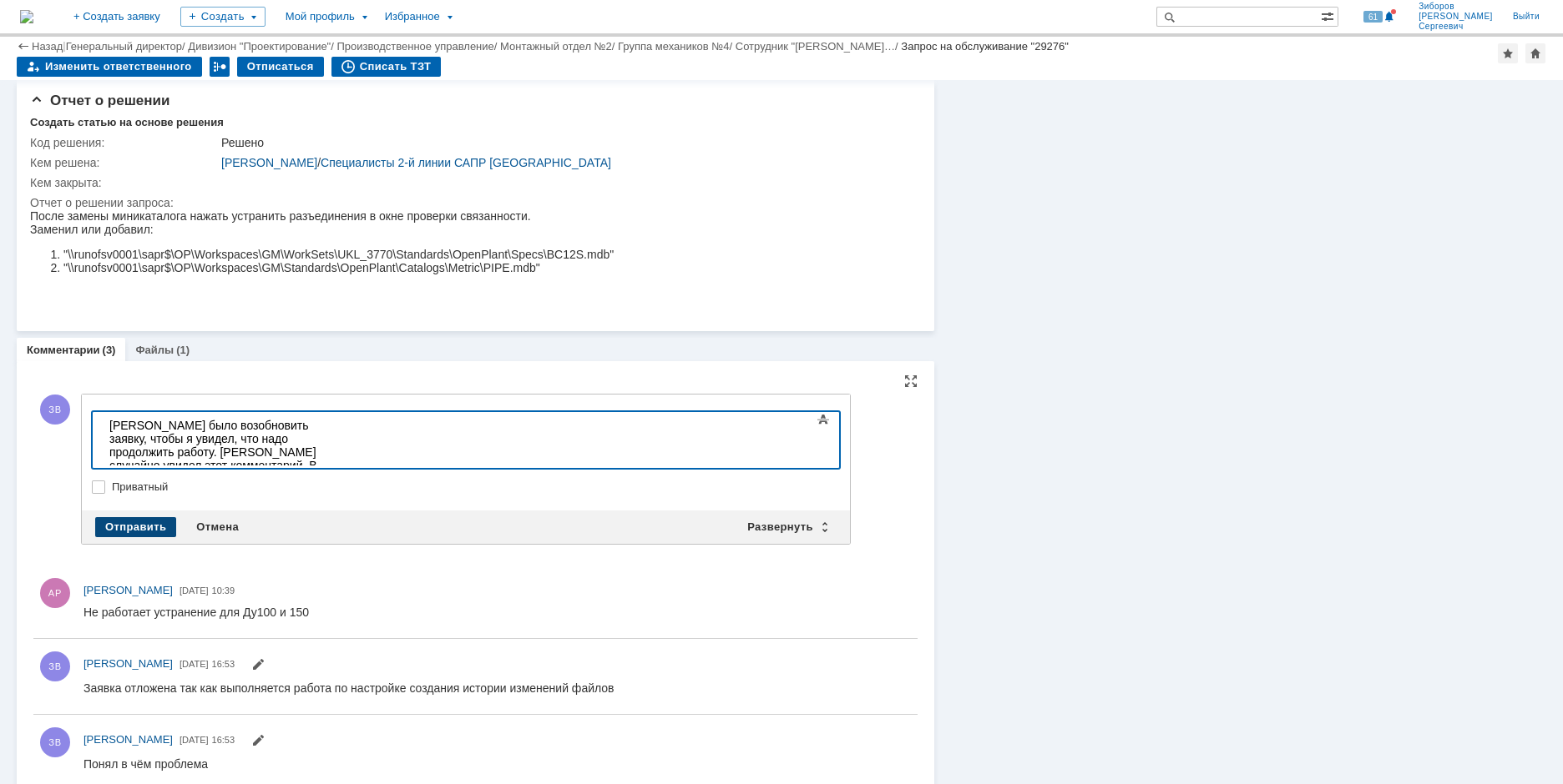
click at [139, 526] on div "Отправить" at bounding box center [135, 527] width 81 height 21
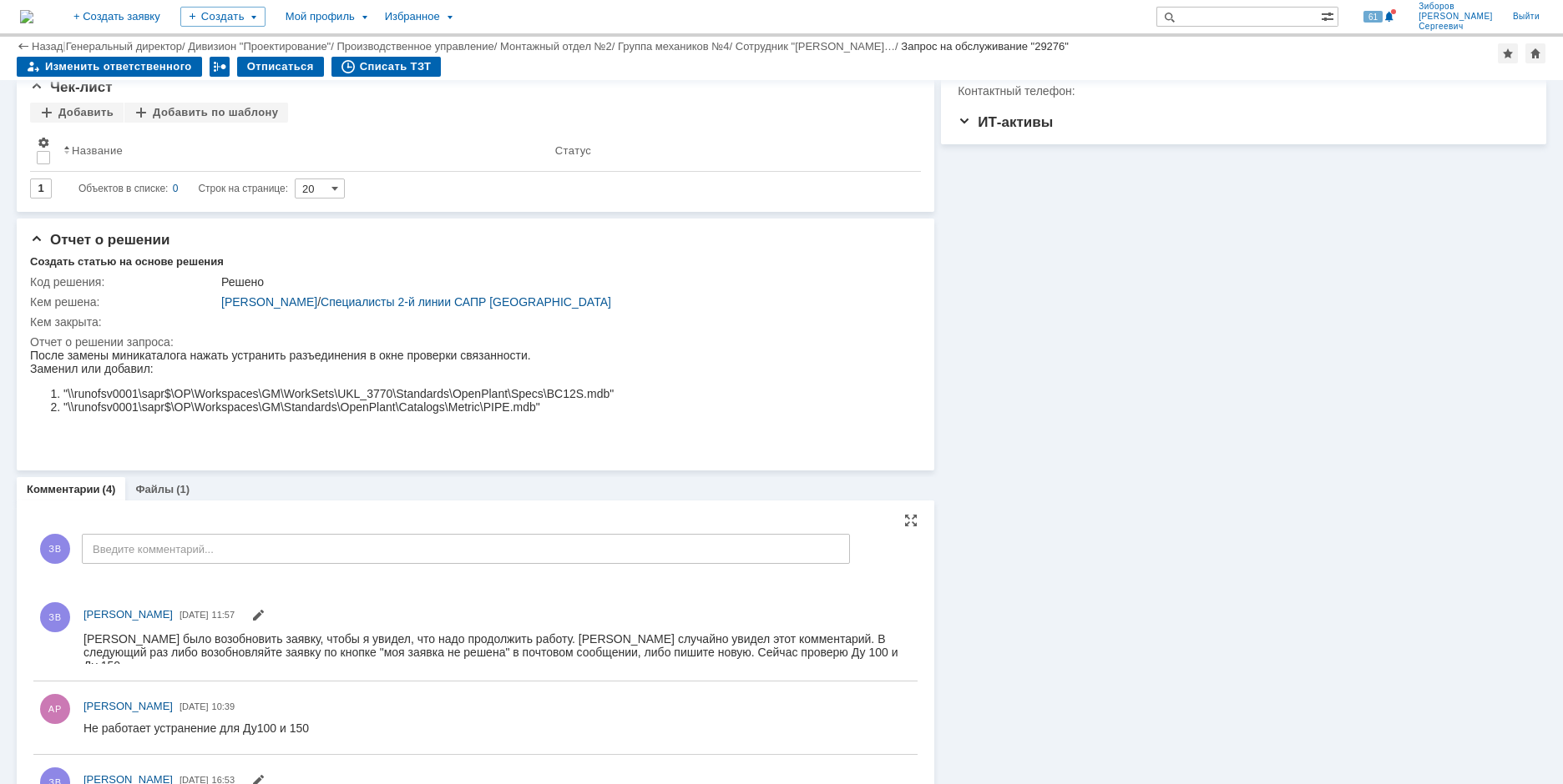
scroll to position [370, 0]
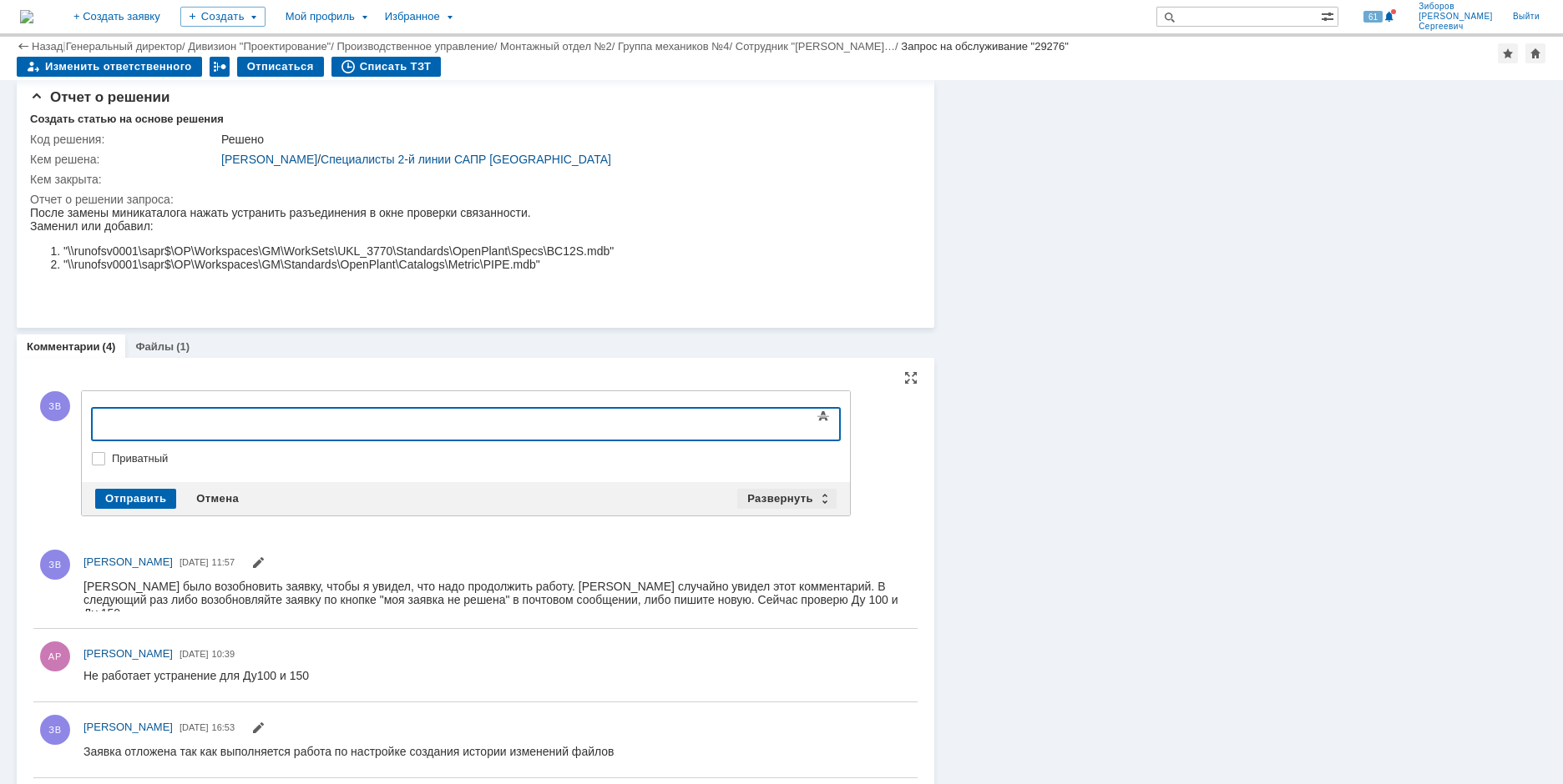
click at [766, 497] on div "Развернуть" at bounding box center [786, 499] width 100 height 21
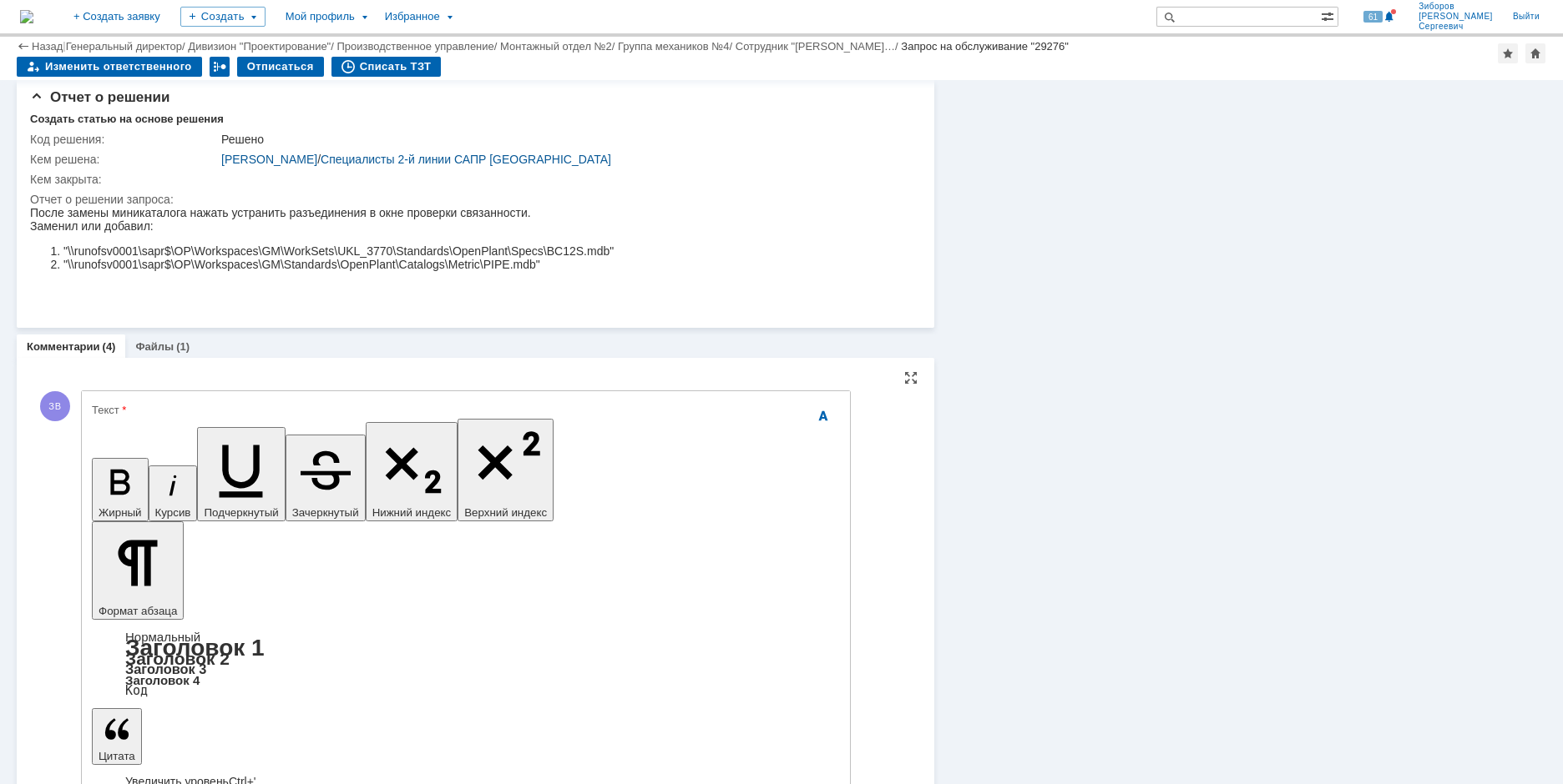
scroll to position [1595, 4]
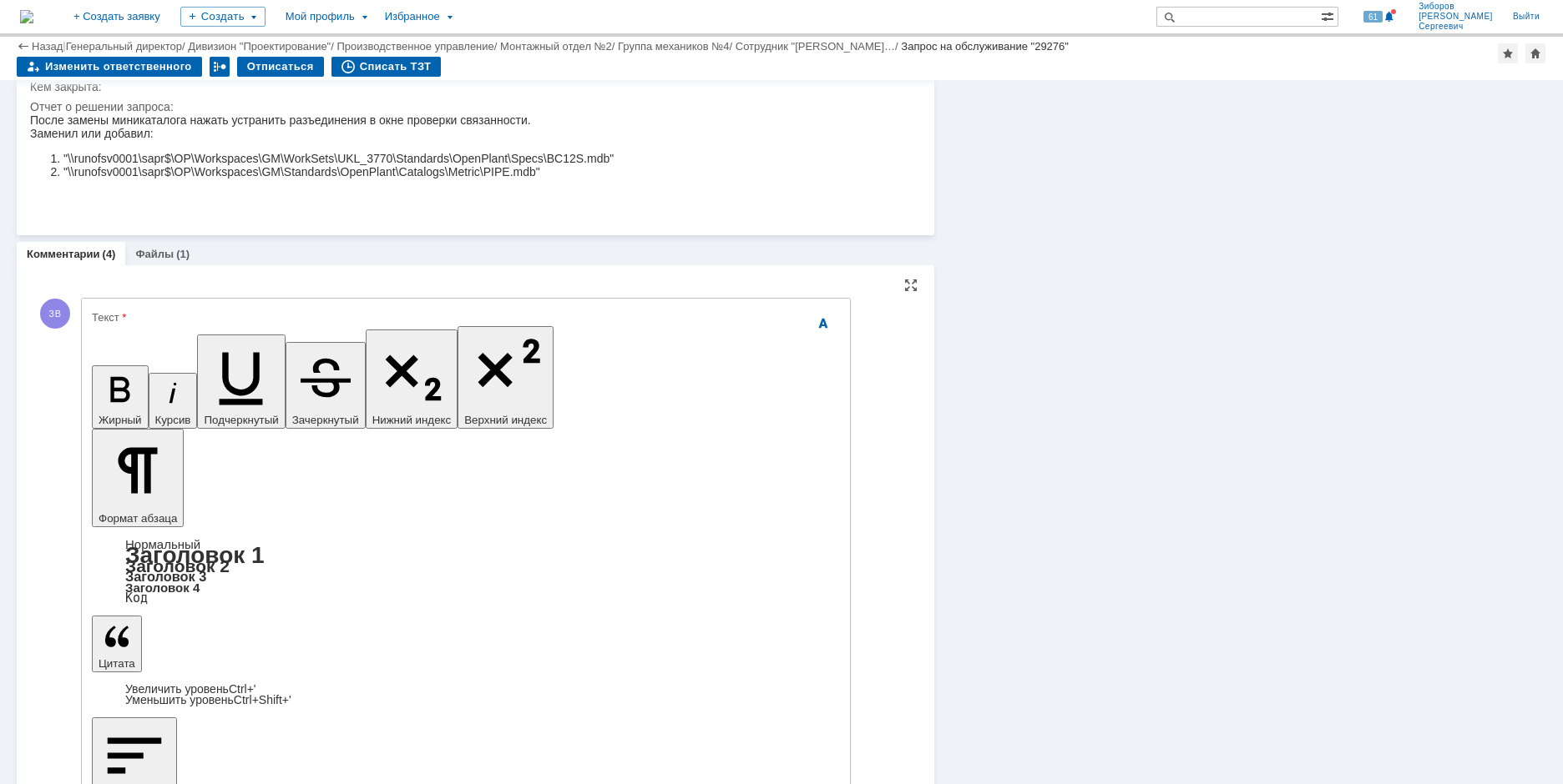
scroll to position [704, 0]
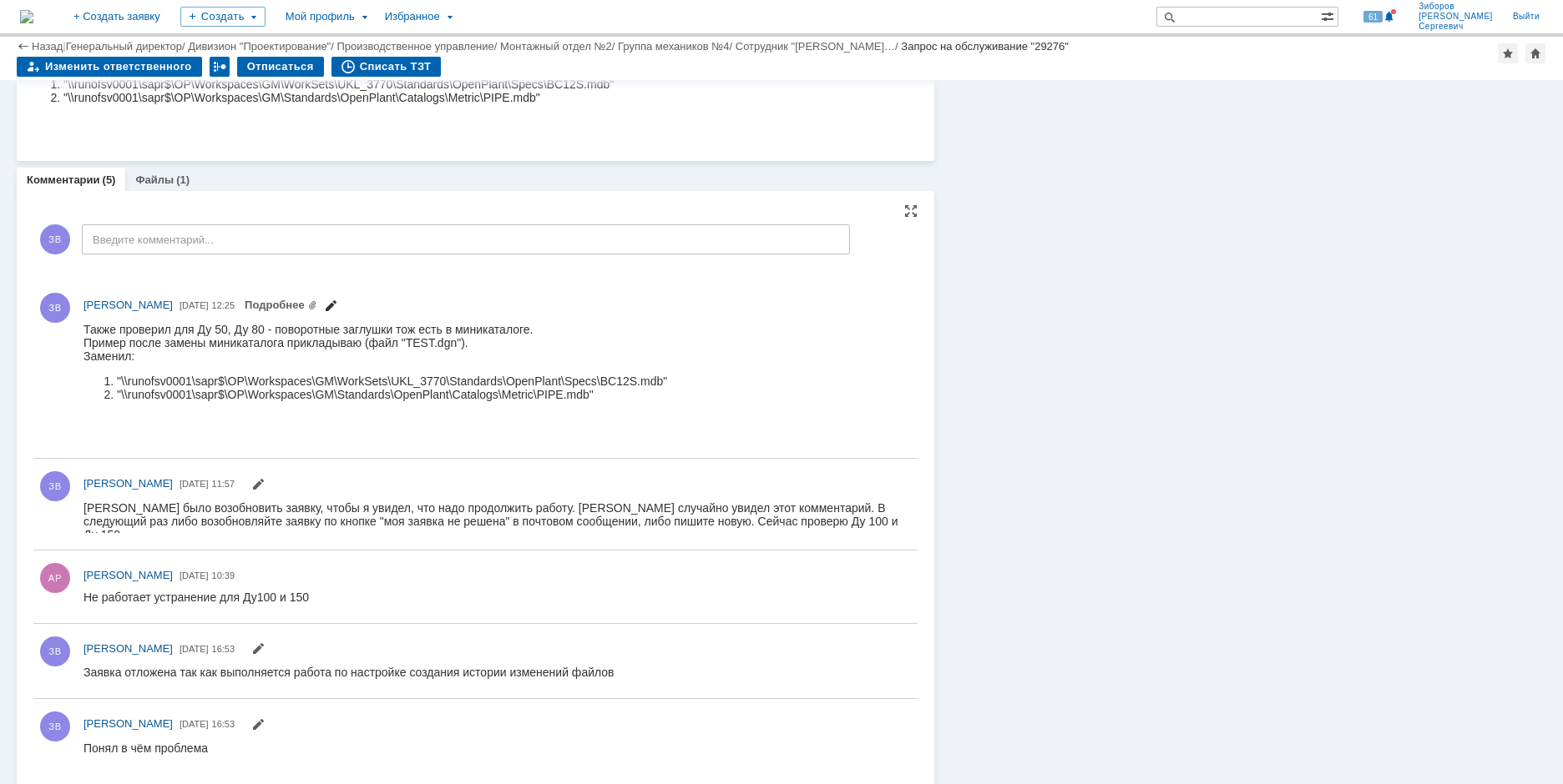
click at [337, 309] on span at bounding box center [331, 308] width 14 height 14
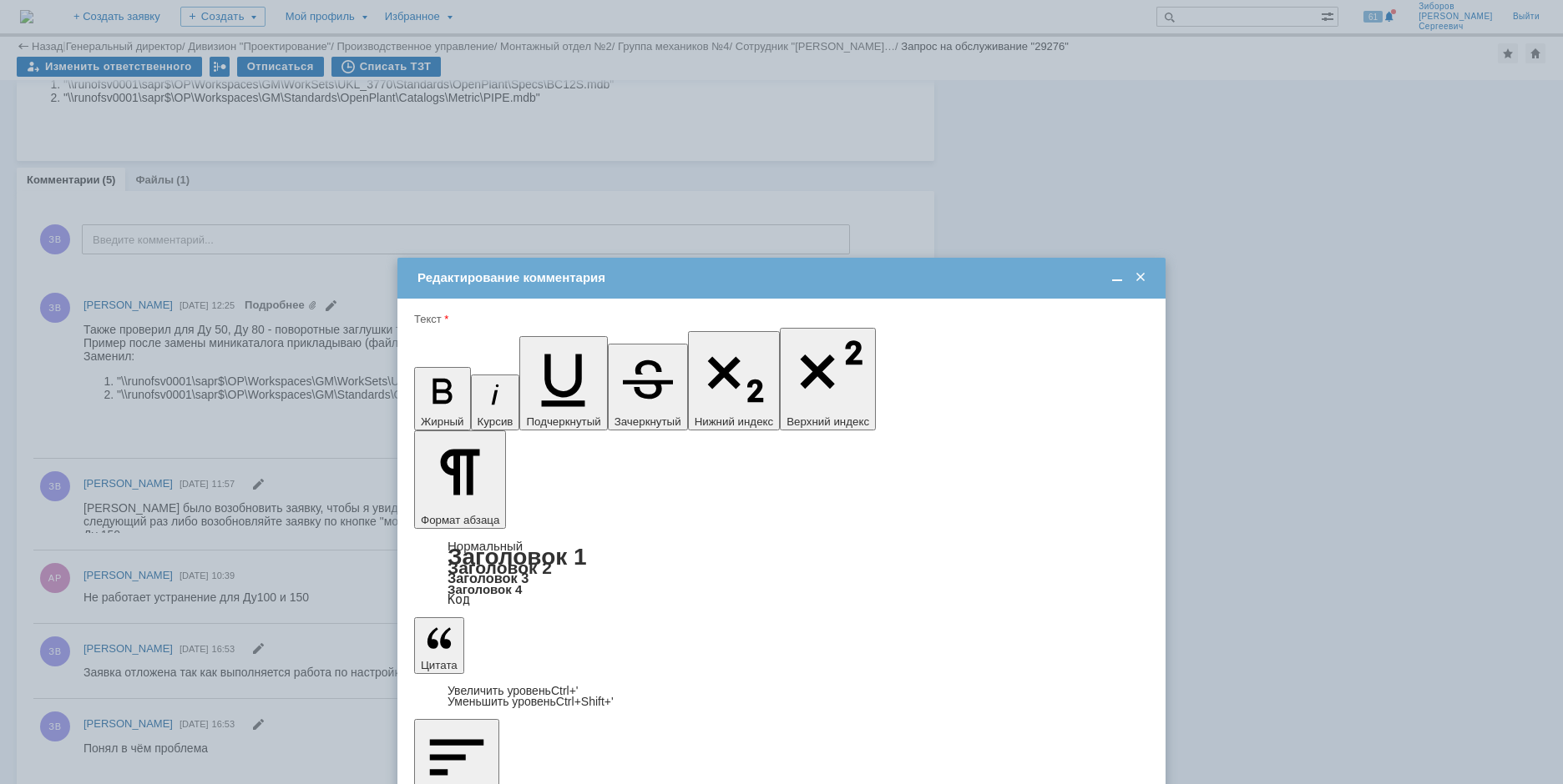
scroll to position [0, 0]
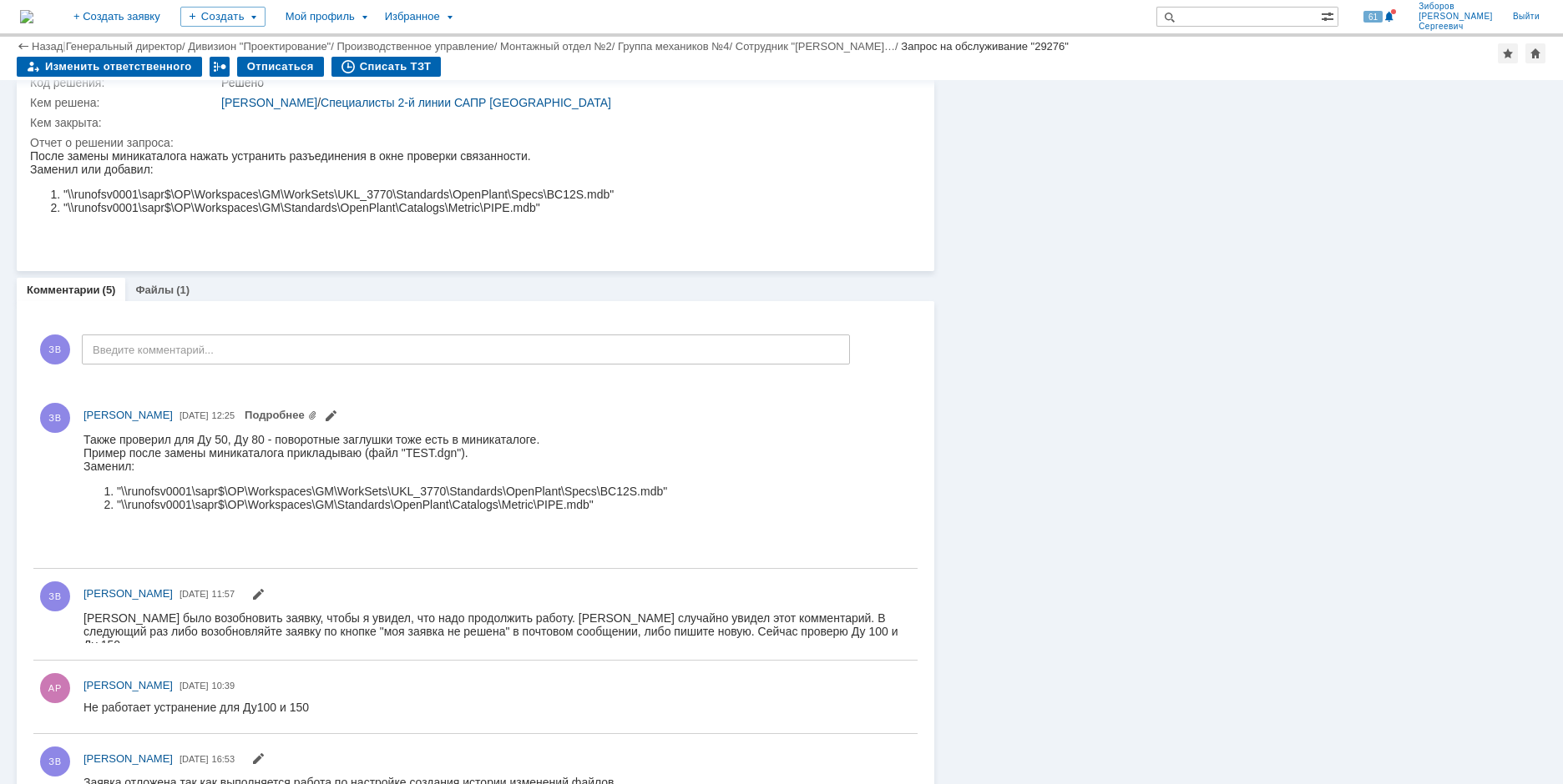
scroll to position [454, 0]
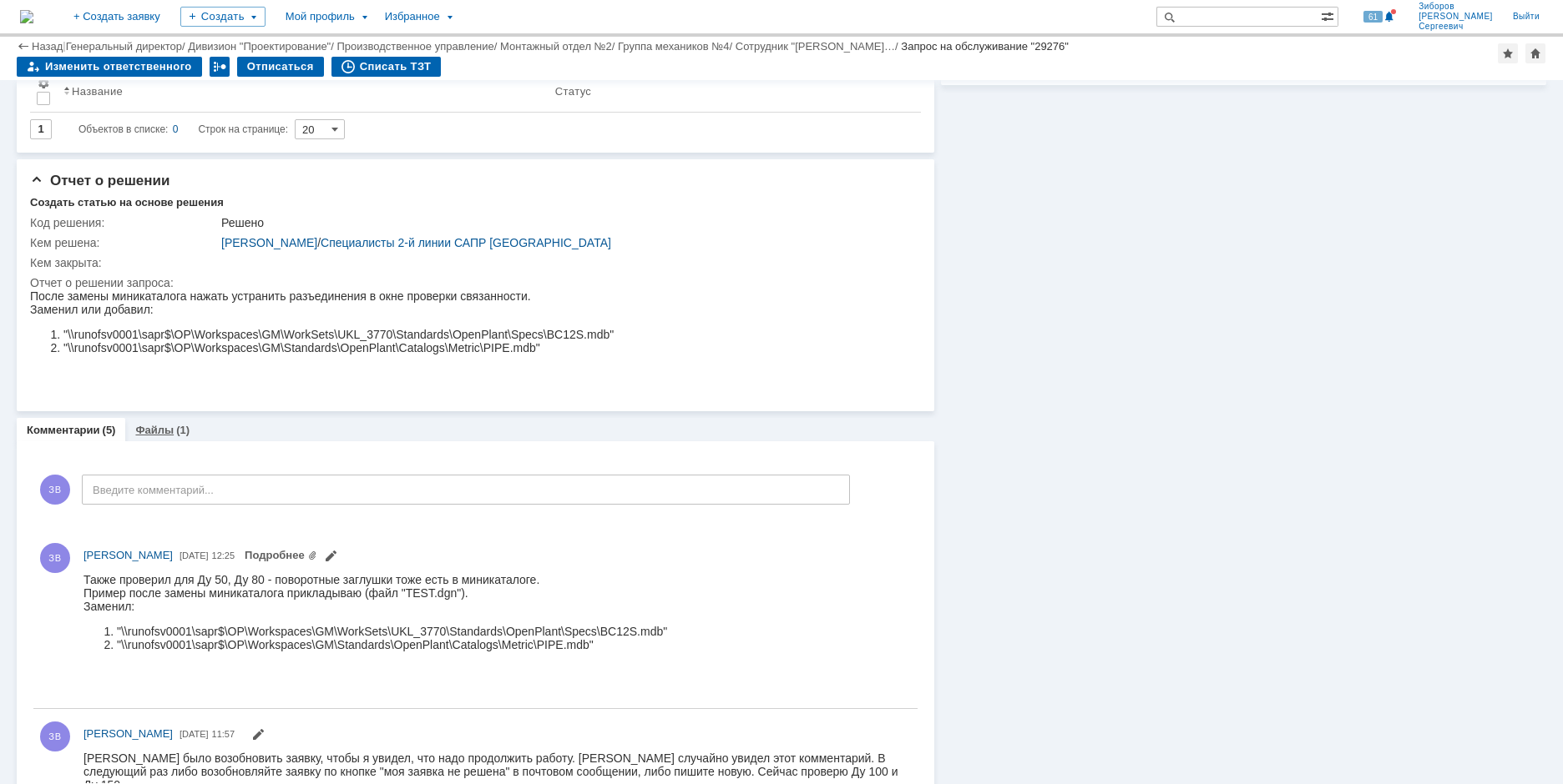
click at [159, 429] on link "Файлы" at bounding box center [153, 430] width 38 height 13
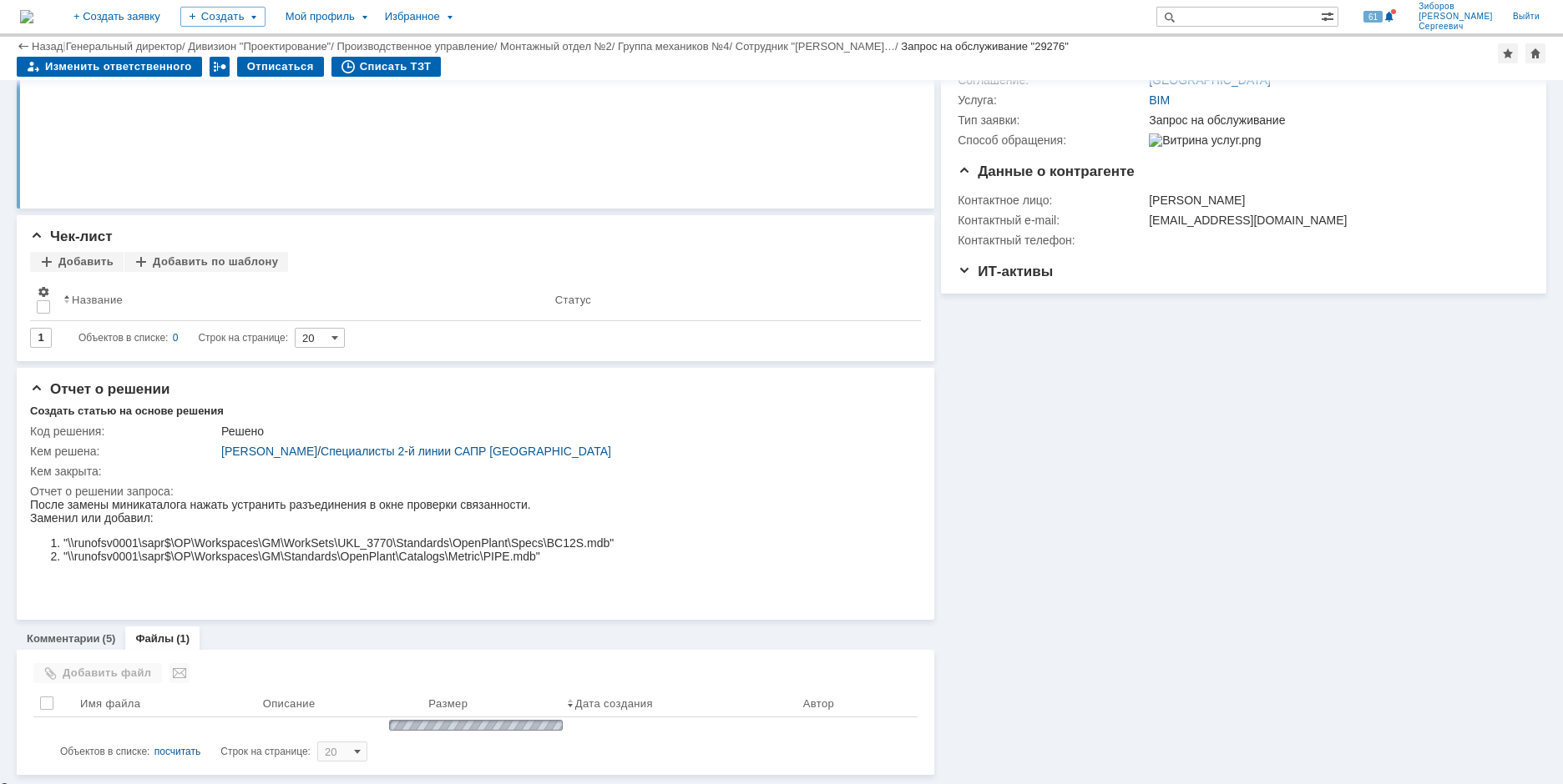
scroll to position [334, 0]
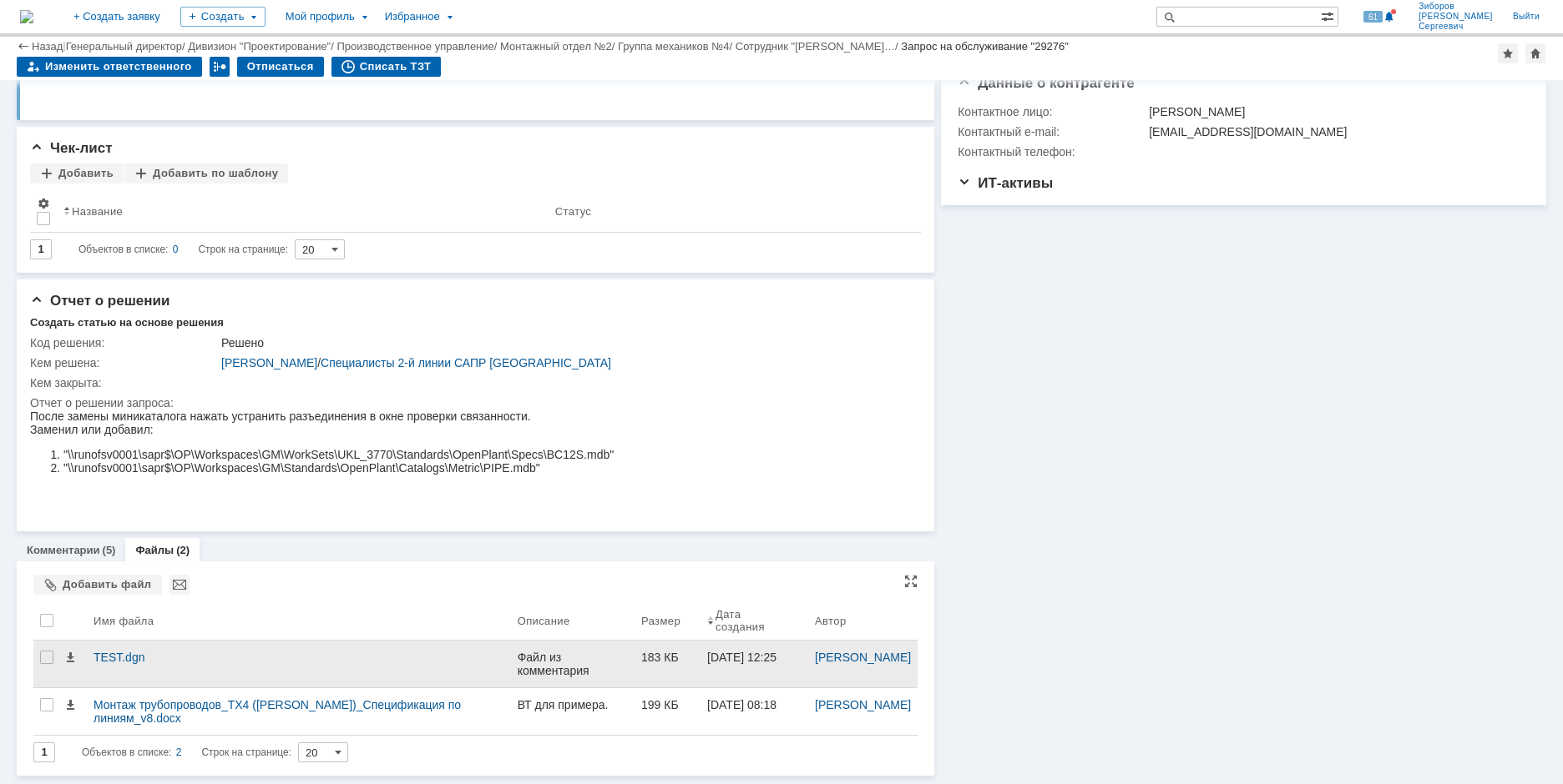
click at [518, 666] on div "Файл из комментария" at bounding box center [572, 663] width 110 height 26
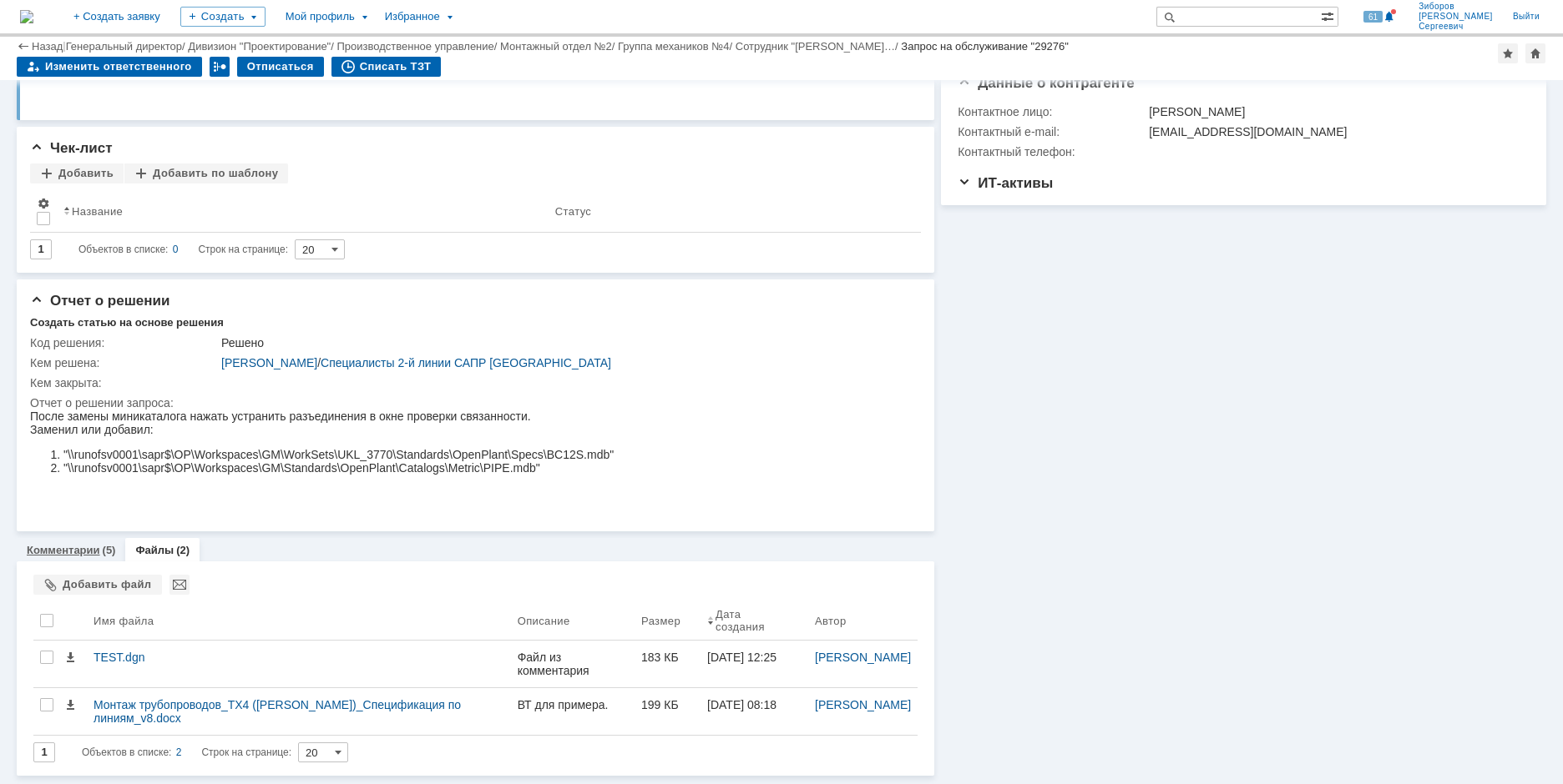
click at [72, 553] on link "Комментарии" at bounding box center [63, 550] width 73 height 13
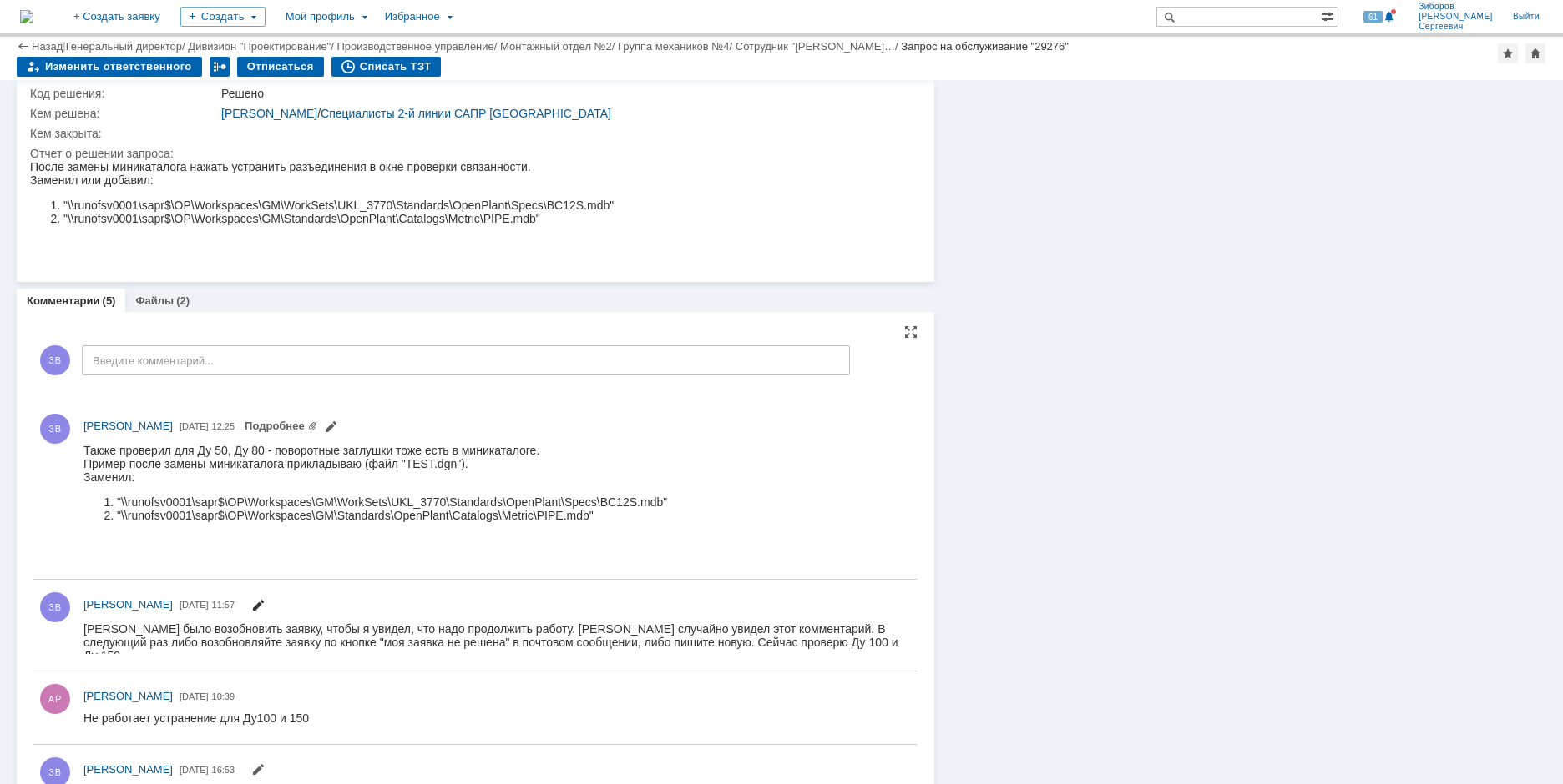
scroll to position [584, 0]
click at [317, 428] on link "Подробнее" at bounding box center [280, 425] width 72 height 13
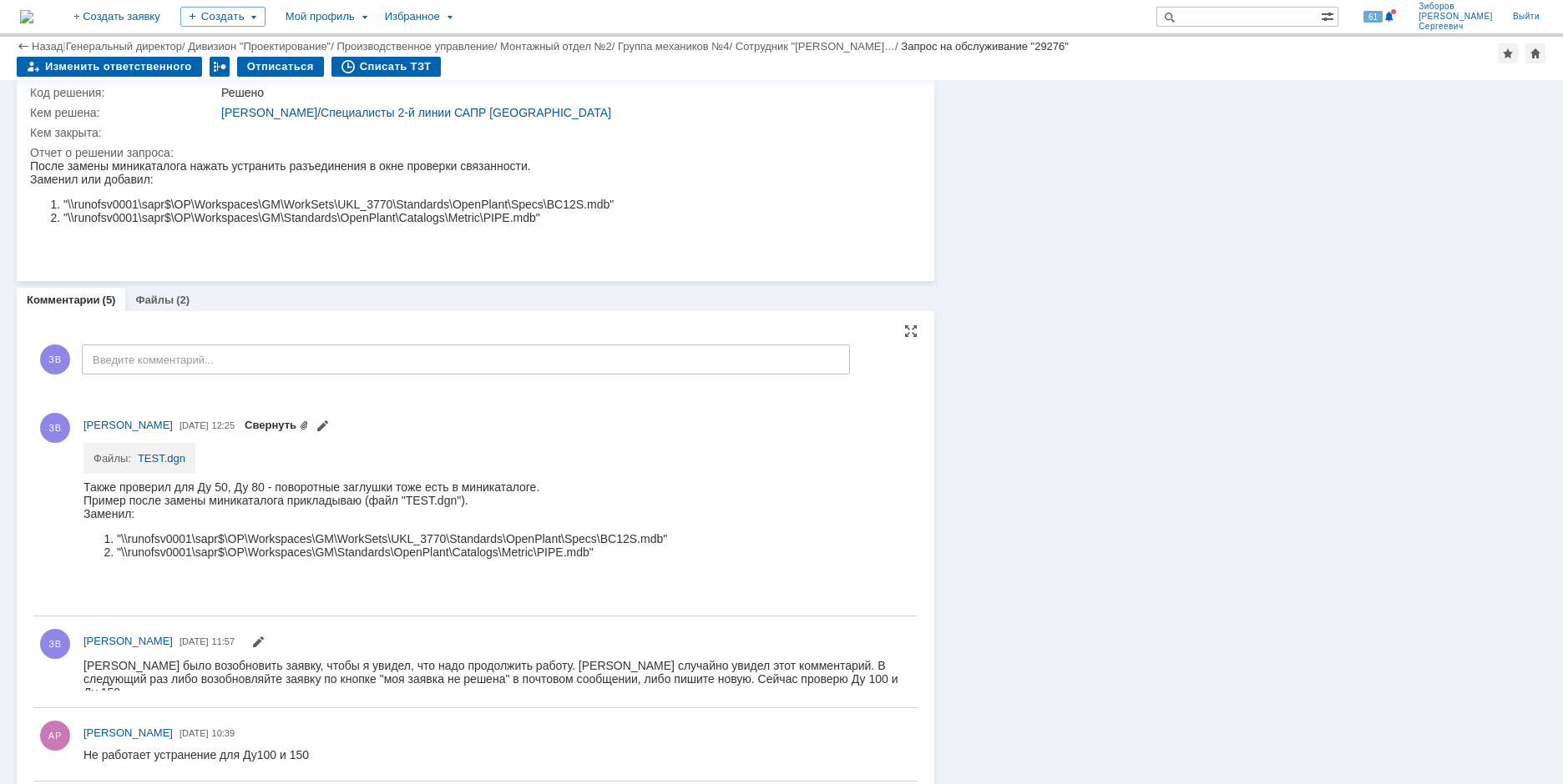
click at [309, 425] on link "Свернуть" at bounding box center [276, 425] width 64 height 13
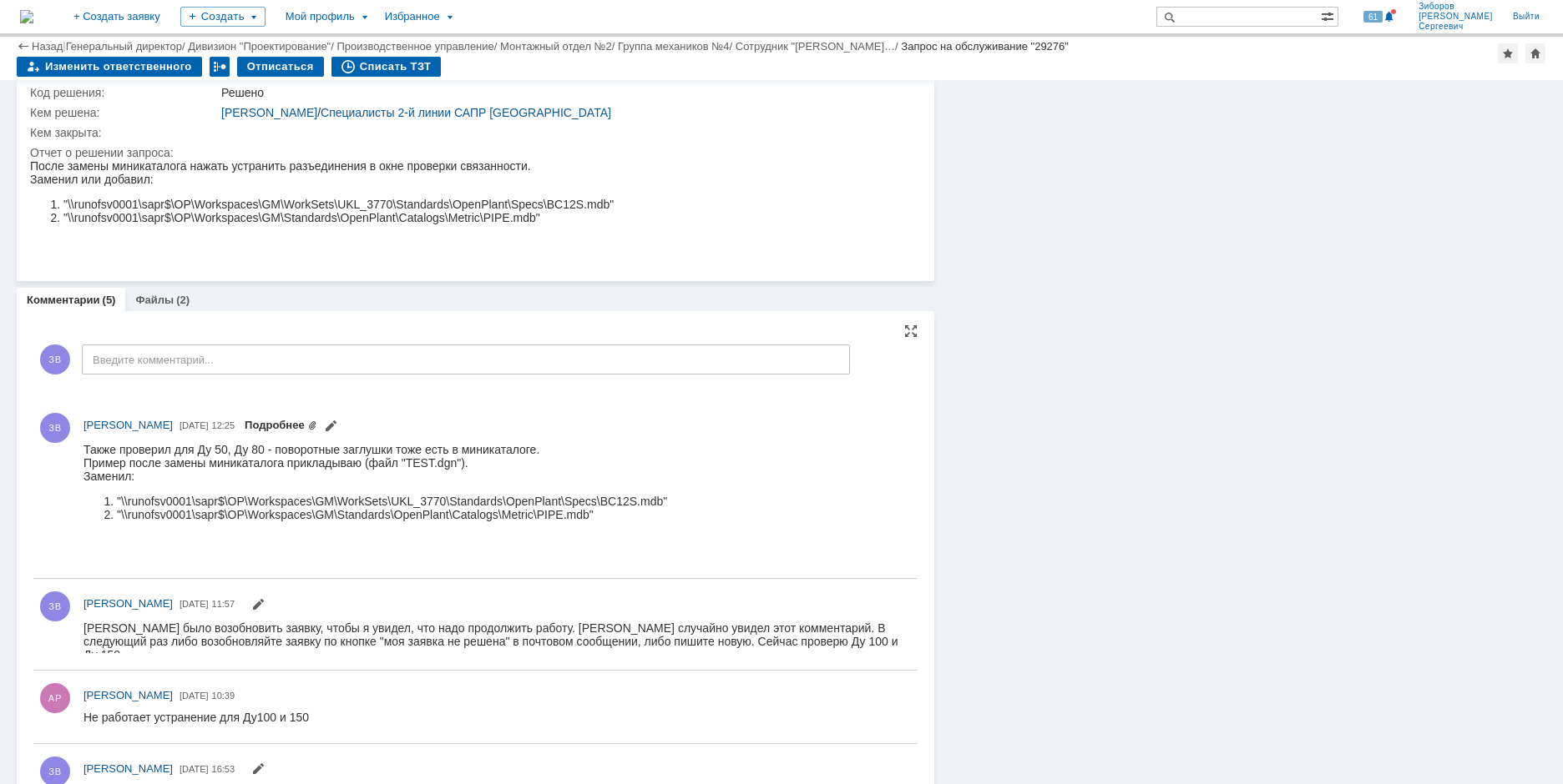
click at [317, 427] on link "Подробнее" at bounding box center [280, 425] width 72 height 13
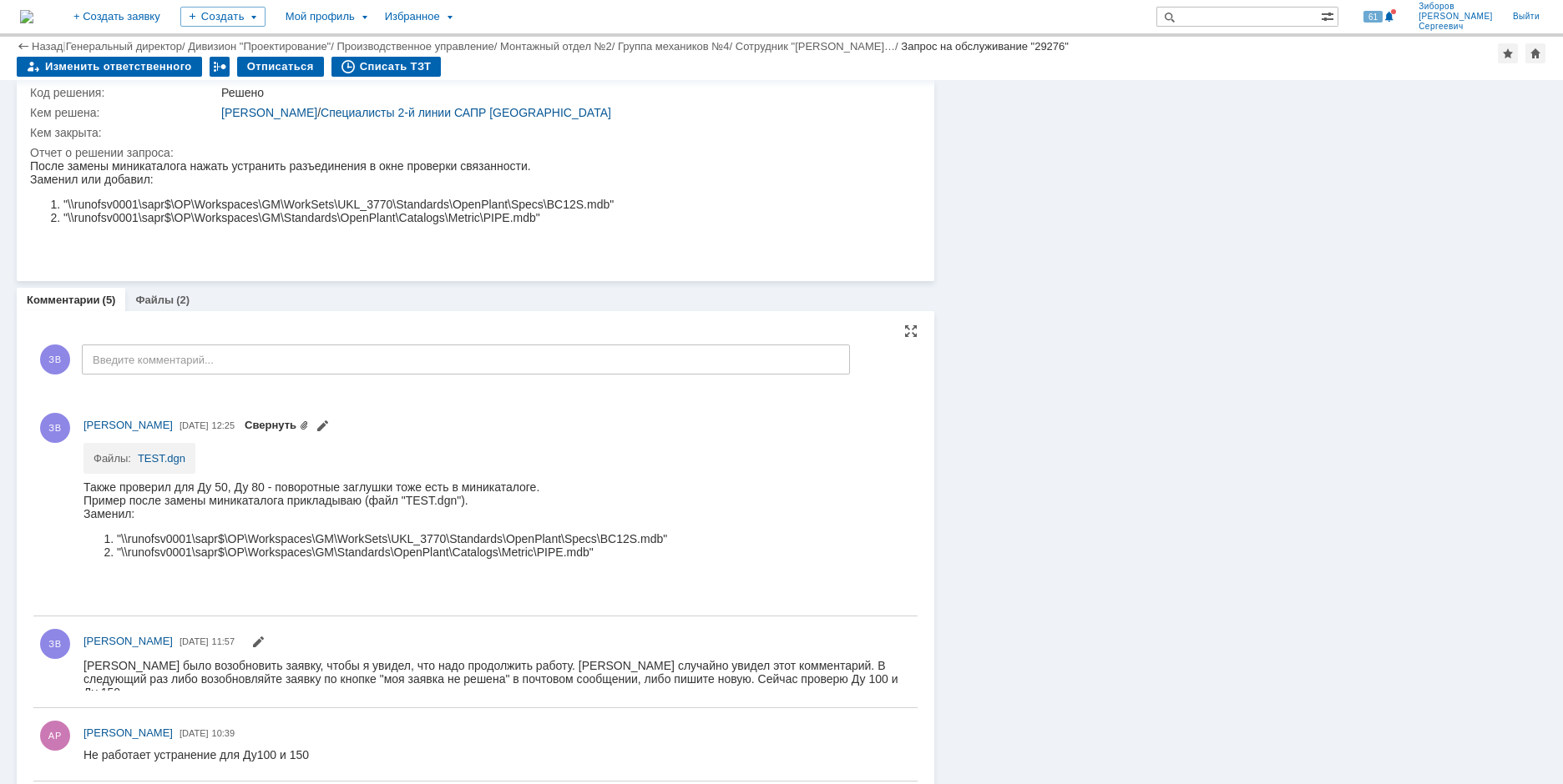
click at [309, 422] on link "Свернуть" at bounding box center [276, 425] width 64 height 13
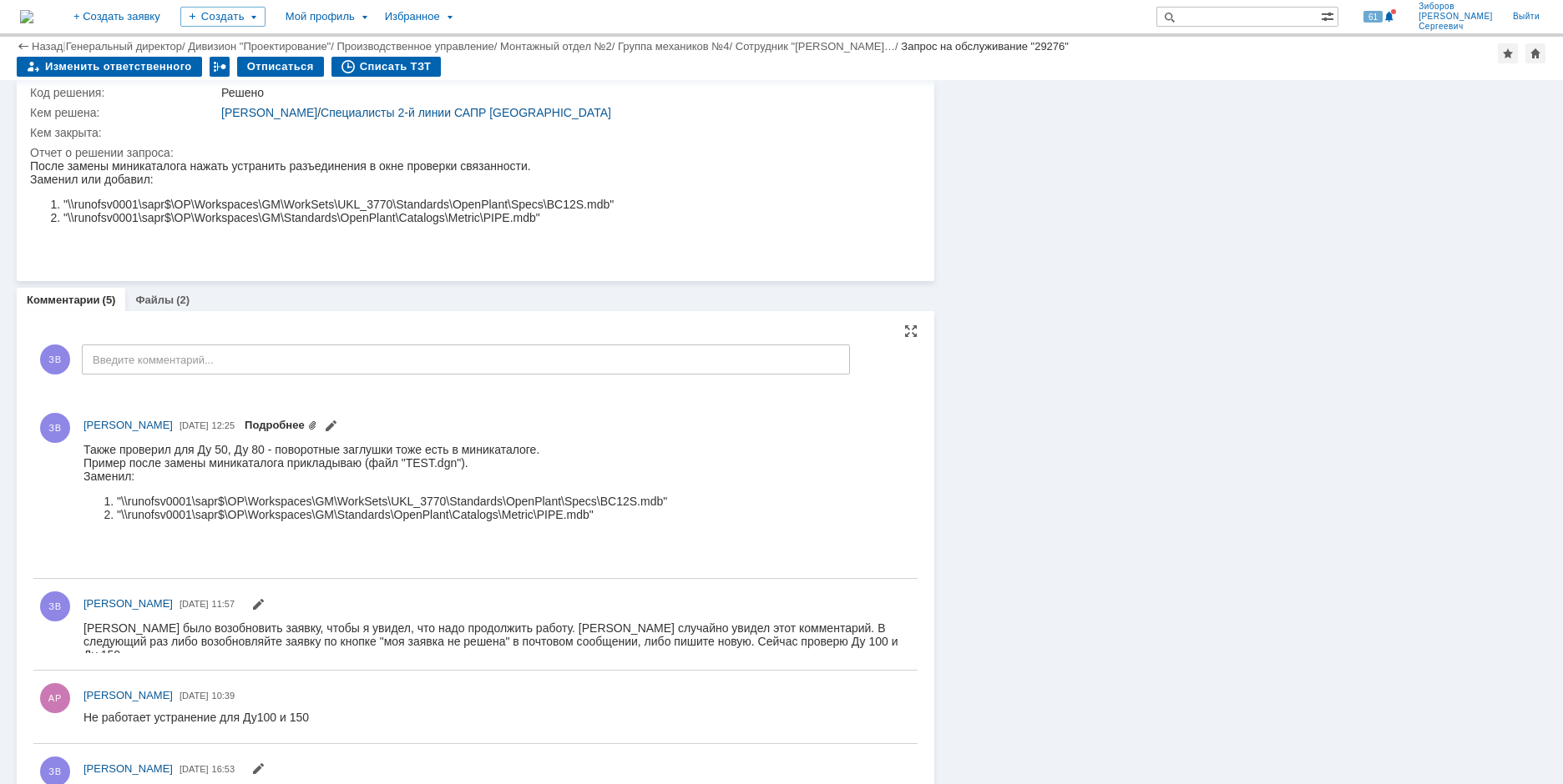
click at [317, 422] on link "Подробнее" at bounding box center [280, 425] width 72 height 13
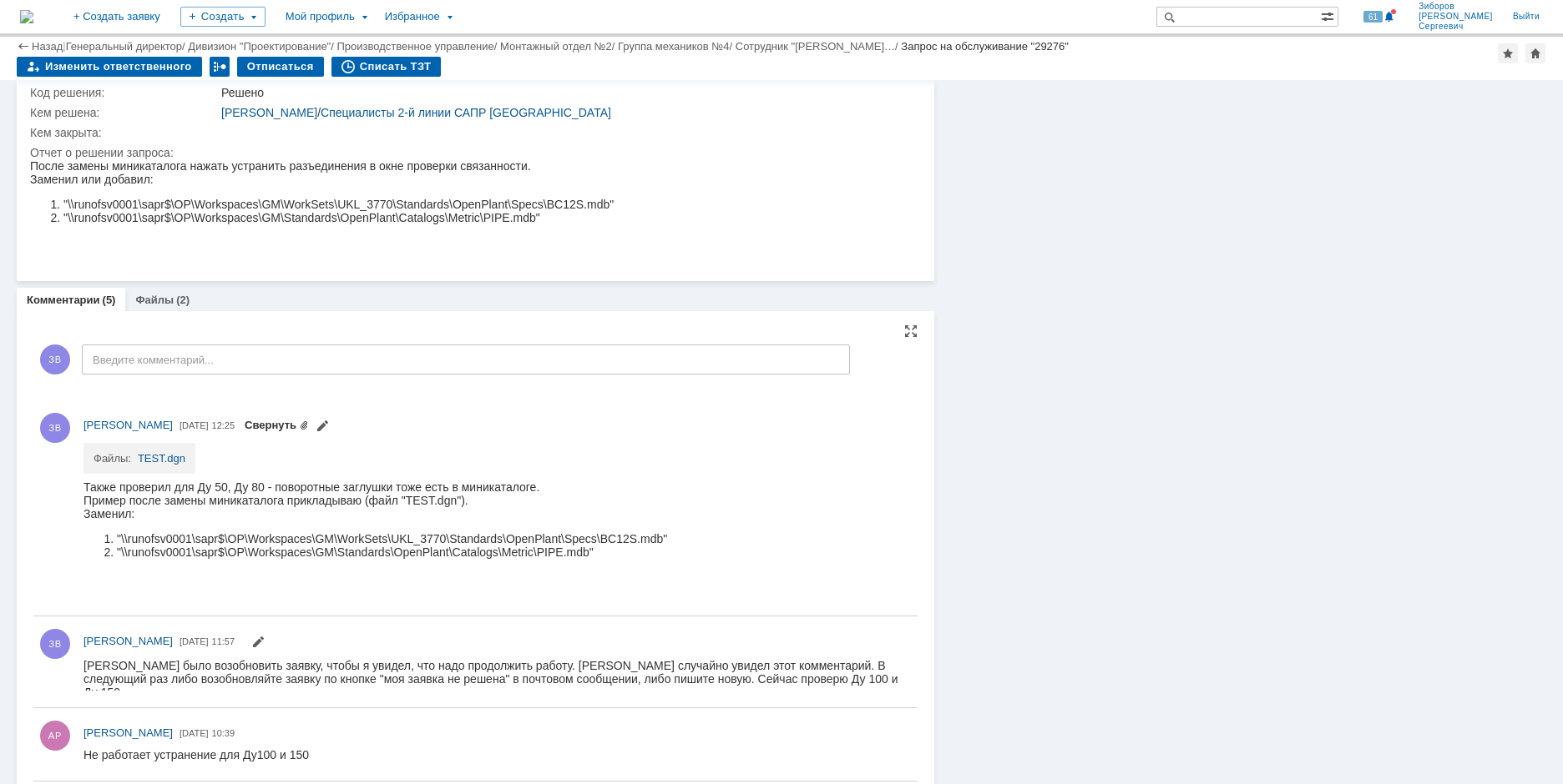
click at [309, 426] on link "Свернуть" at bounding box center [276, 425] width 64 height 13
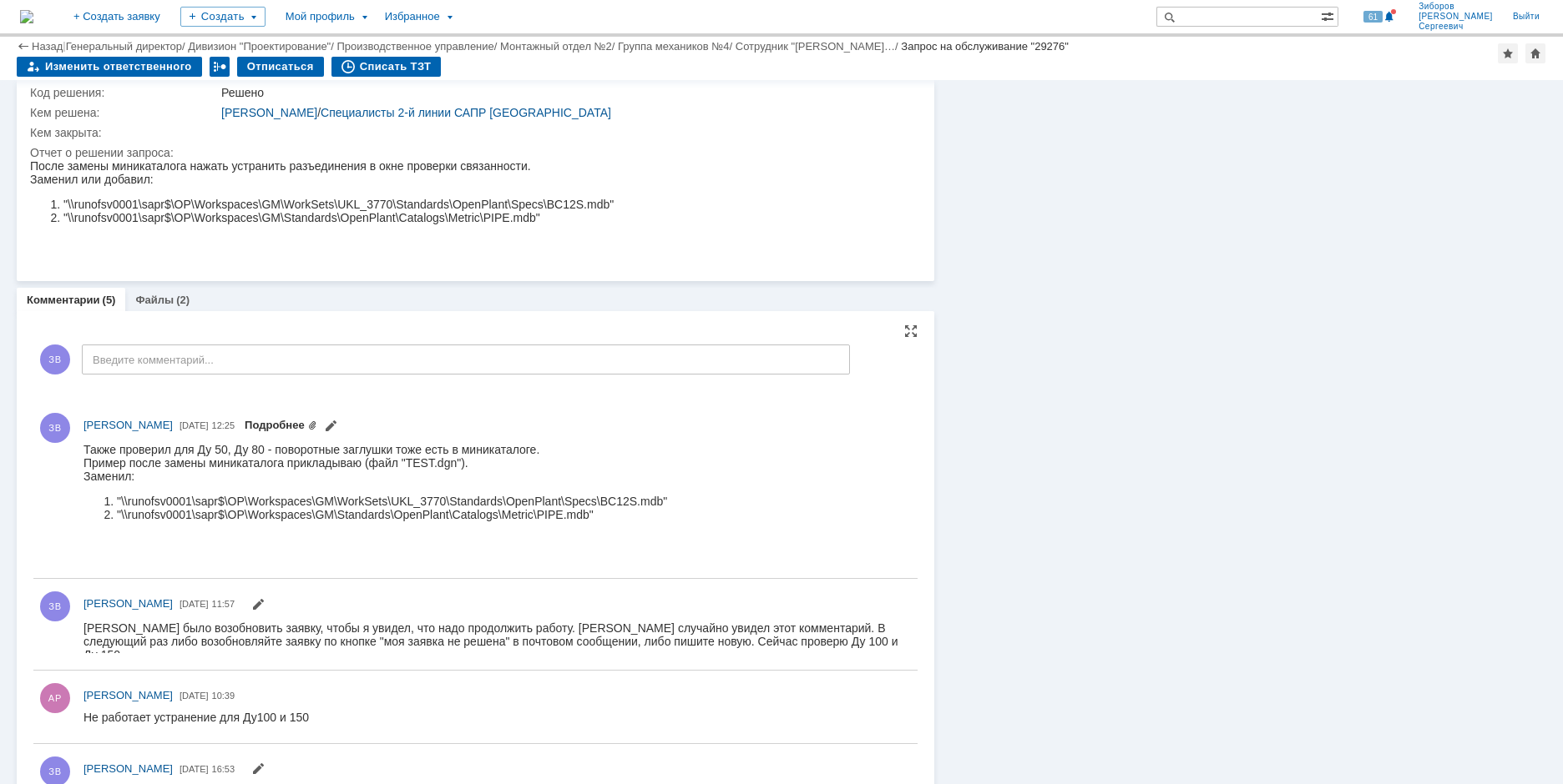
click at [317, 422] on link "Подробнее" at bounding box center [280, 425] width 72 height 13
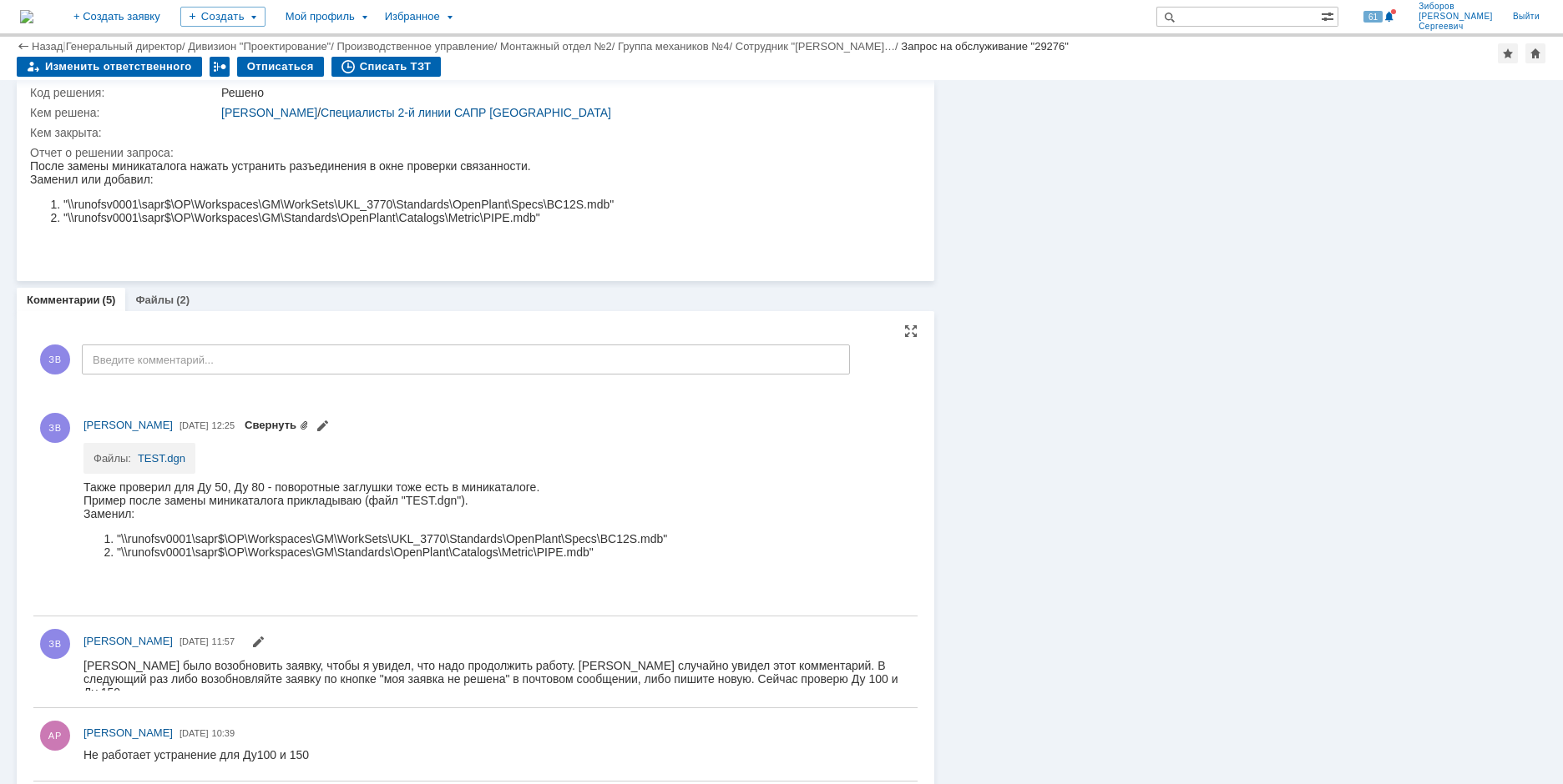
click at [309, 422] on link "Свернуть" at bounding box center [276, 425] width 64 height 13
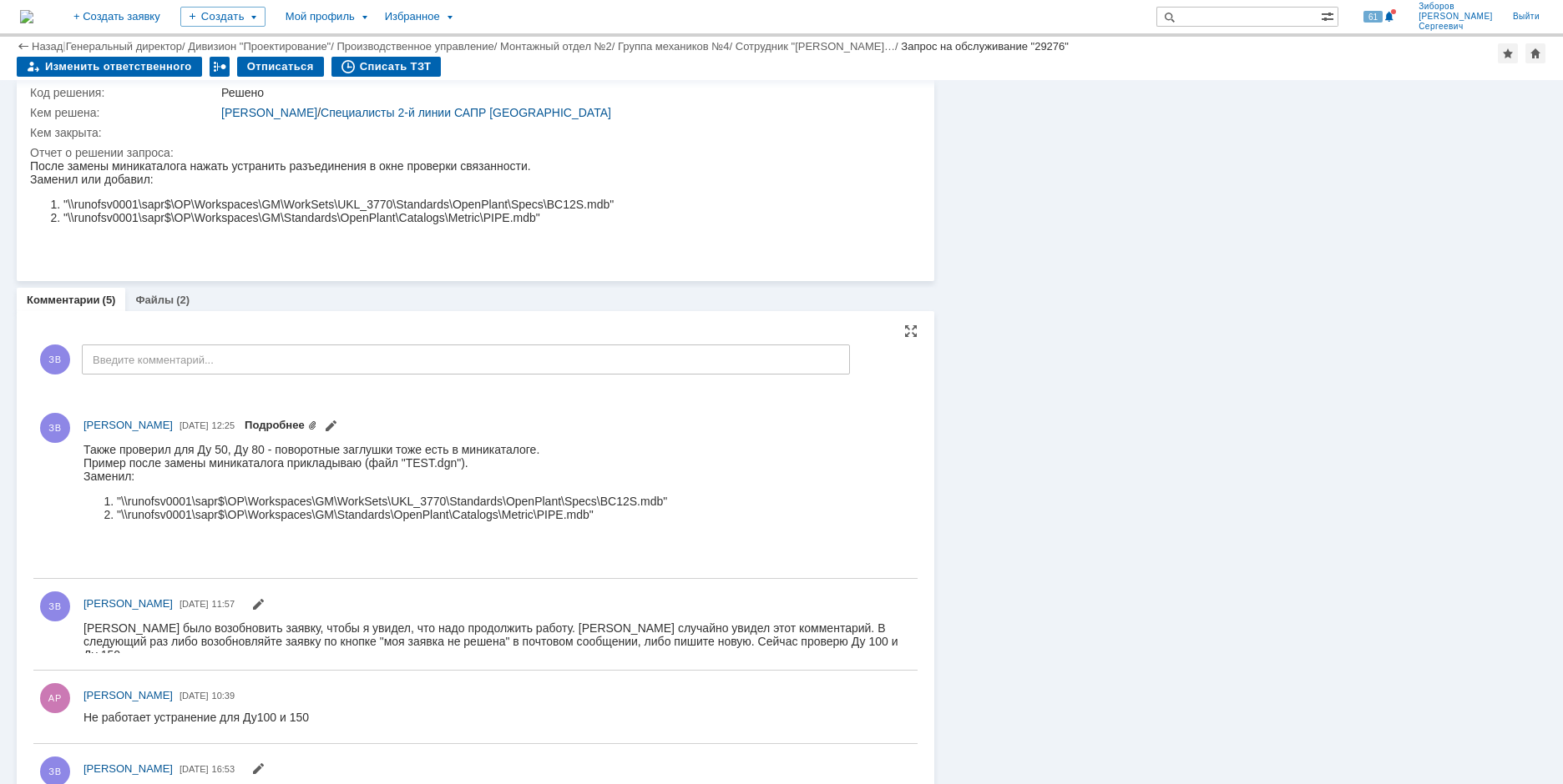
click at [317, 422] on link "Подробнее" at bounding box center [280, 425] width 72 height 13
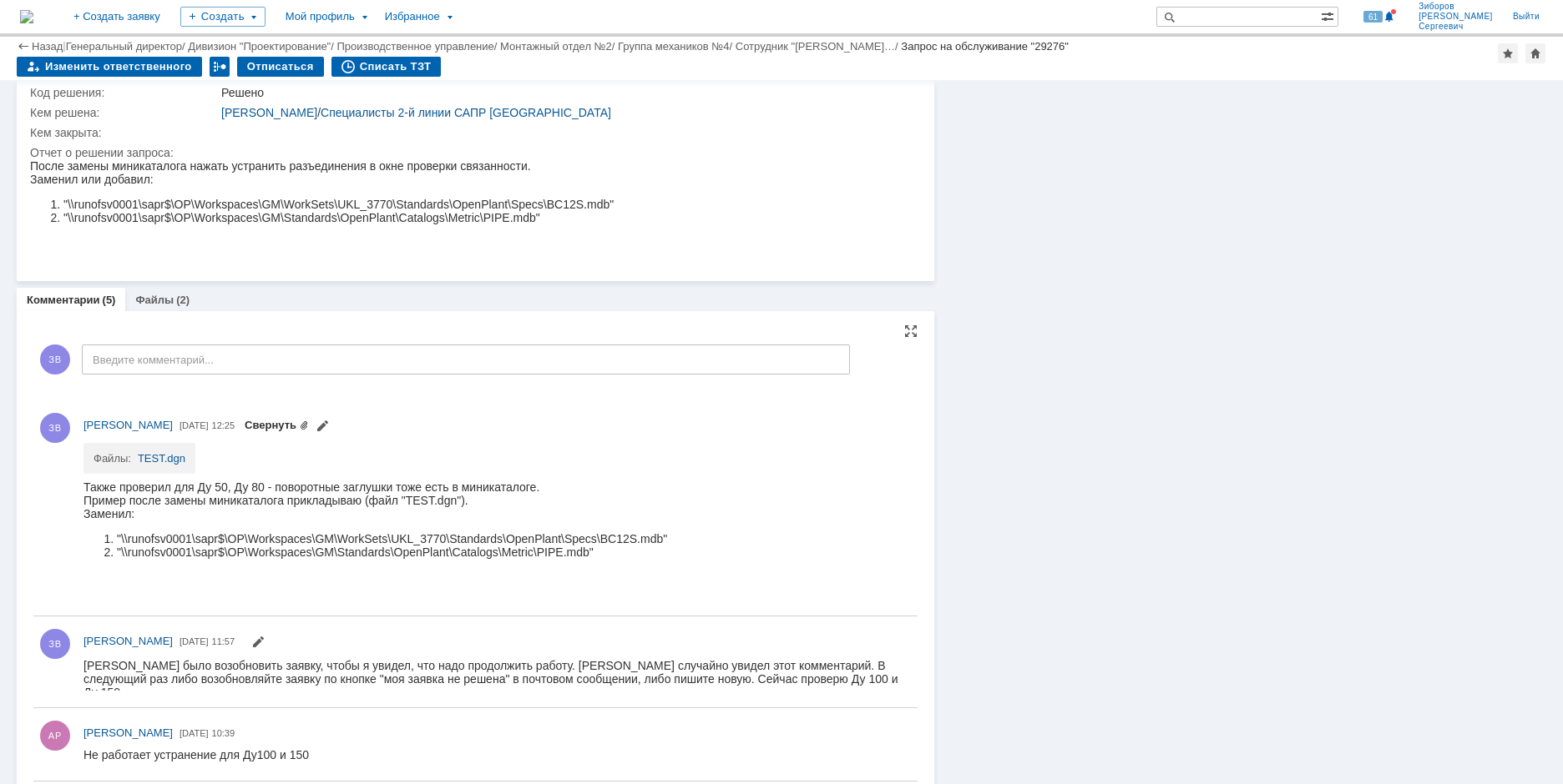
click at [309, 422] on link "Свернуть" at bounding box center [276, 425] width 64 height 13
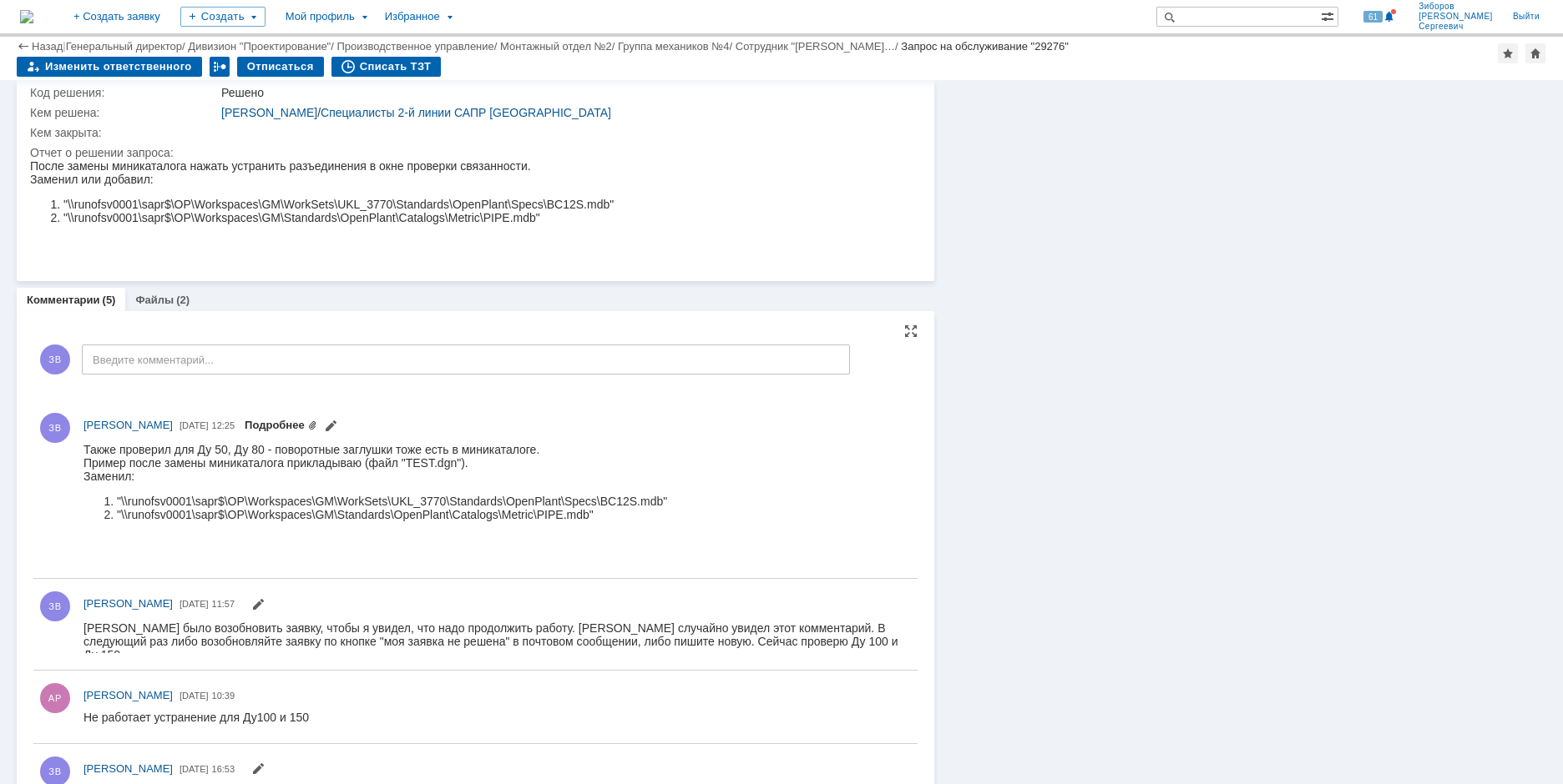
click at [317, 422] on link "Подробнее" at bounding box center [280, 425] width 72 height 13
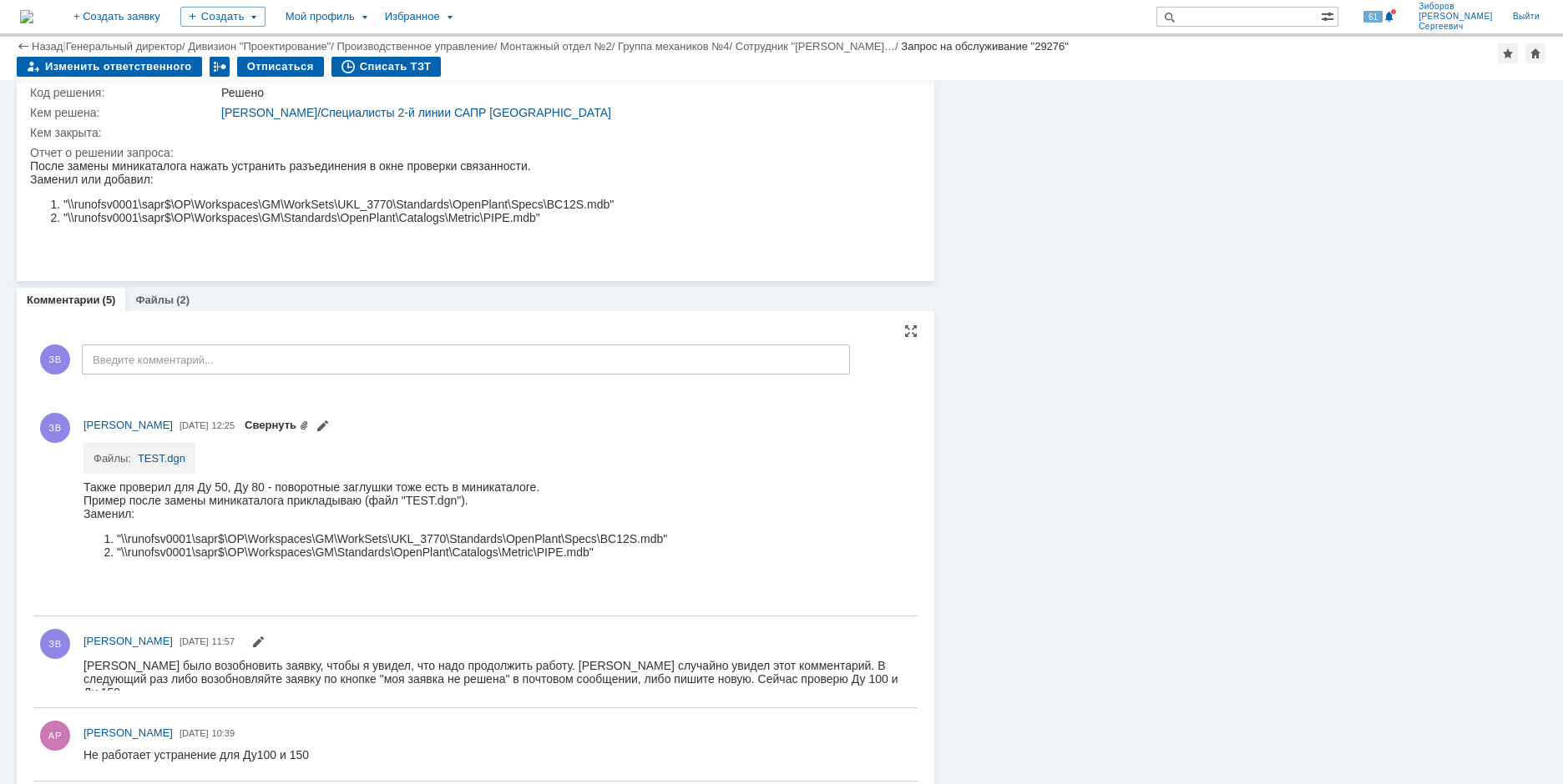
click at [309, 422] on link "Свернуть" at bounding box center [276, 425] width 64 height 13
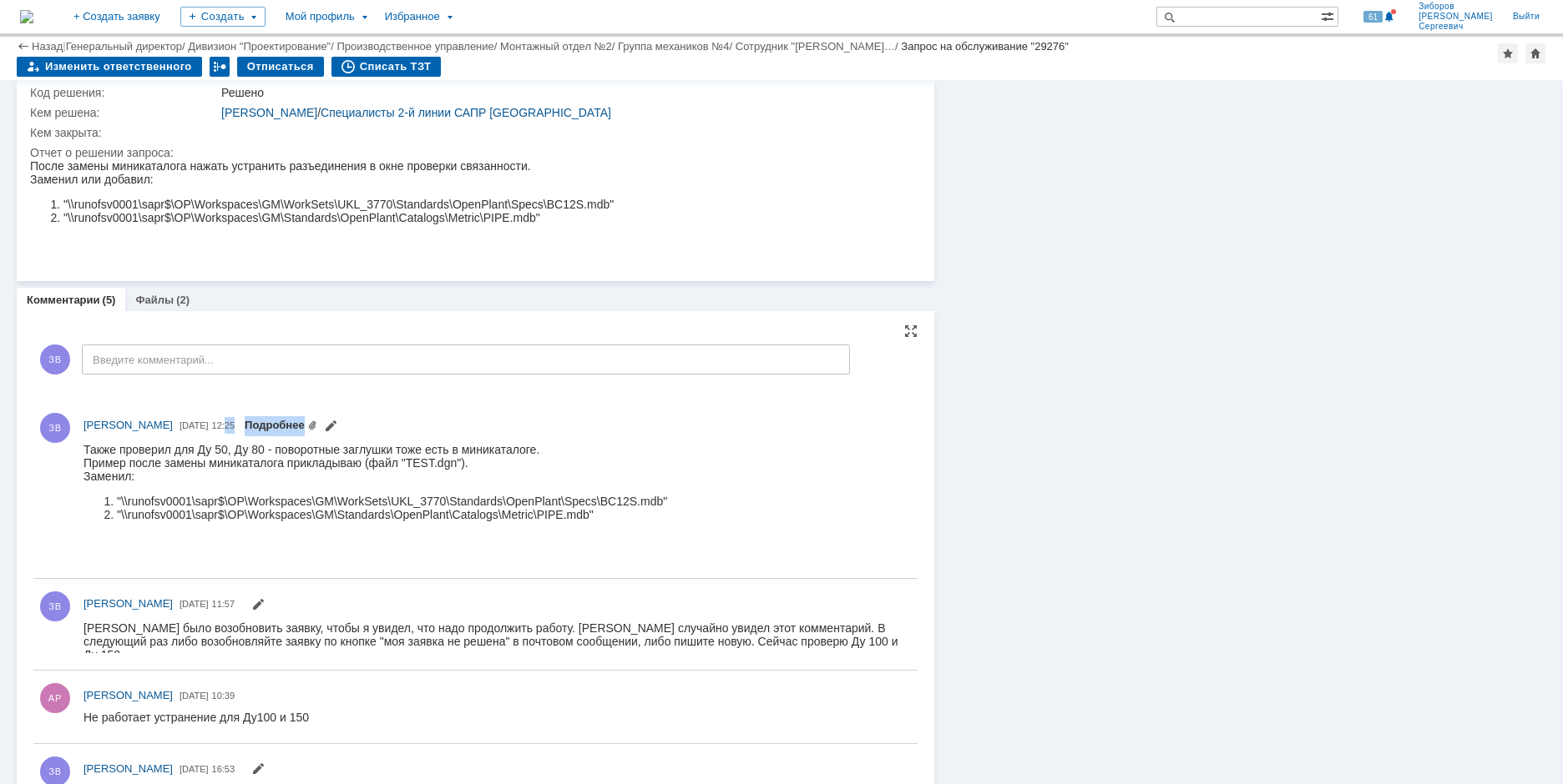
click at [317, 422] on link "Подробнее" at bounding box center [280, 425] width 72 height 13
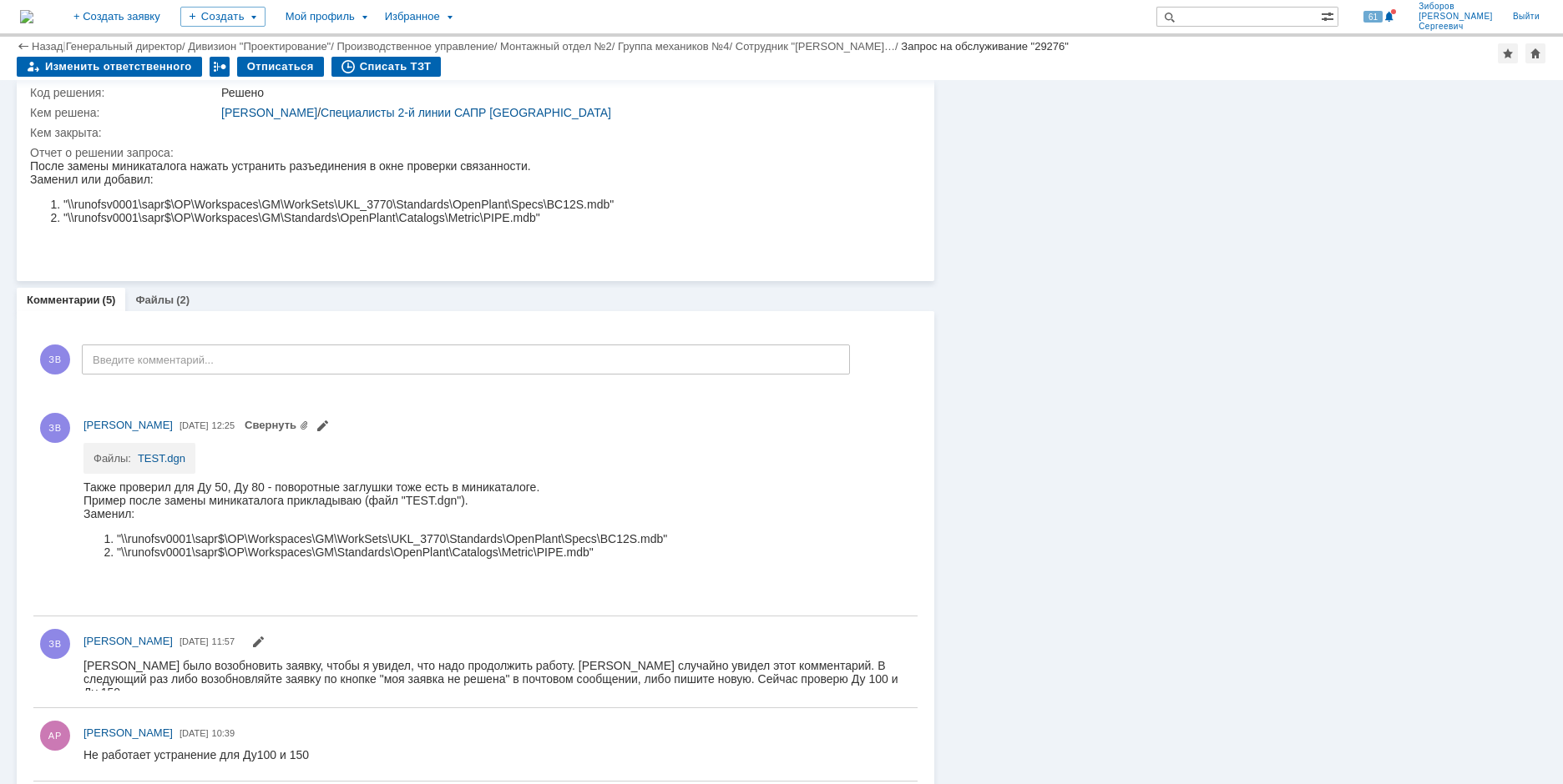
click at [1156, 484] on div "Информация Задачи (0) Связи SLA Статус Ответственный: [PERSON_NAME] / Специалис…" at bounding box center [1240, 221] width 612 height 1449
click at [309, 428] on link "Свернуть" at bounding box center [276, 425] width 64 height 13
